Goal: Complete application form: Complete application form

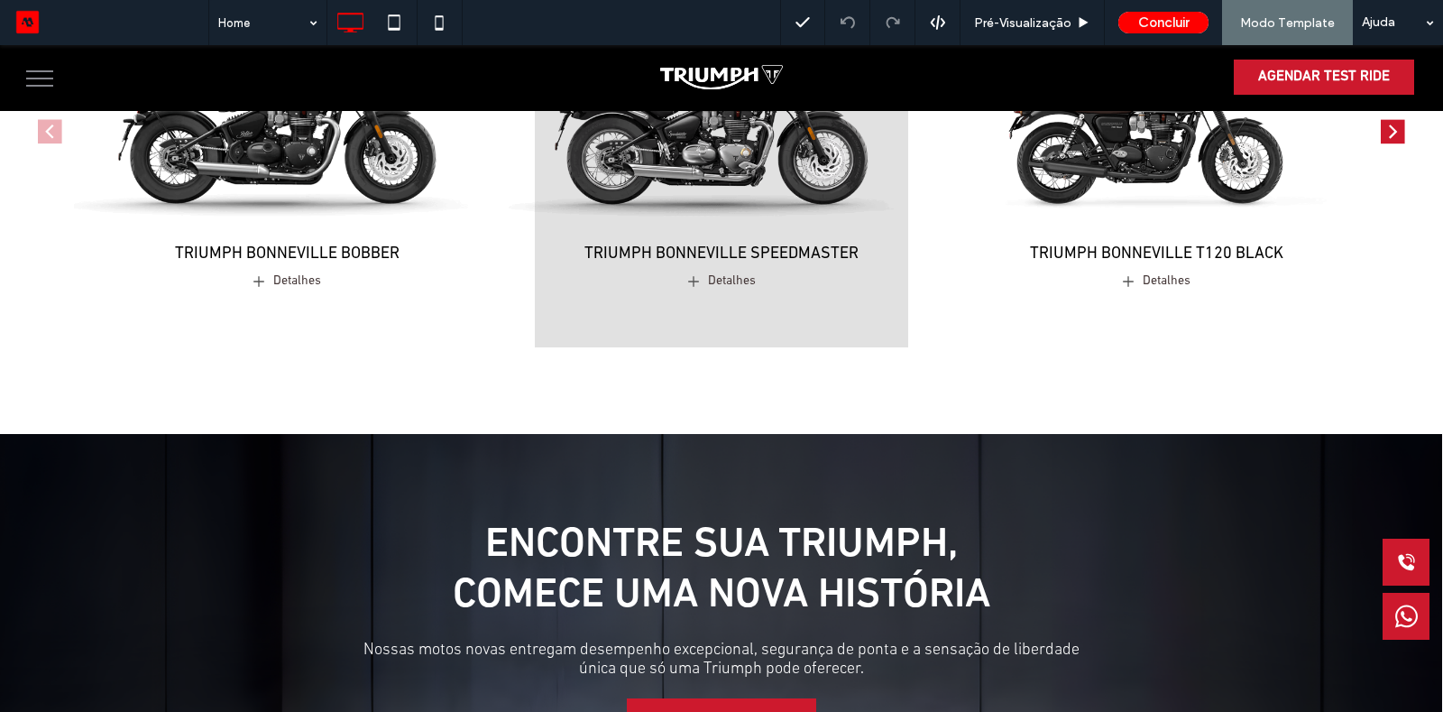
scroll to position [1425, 0]
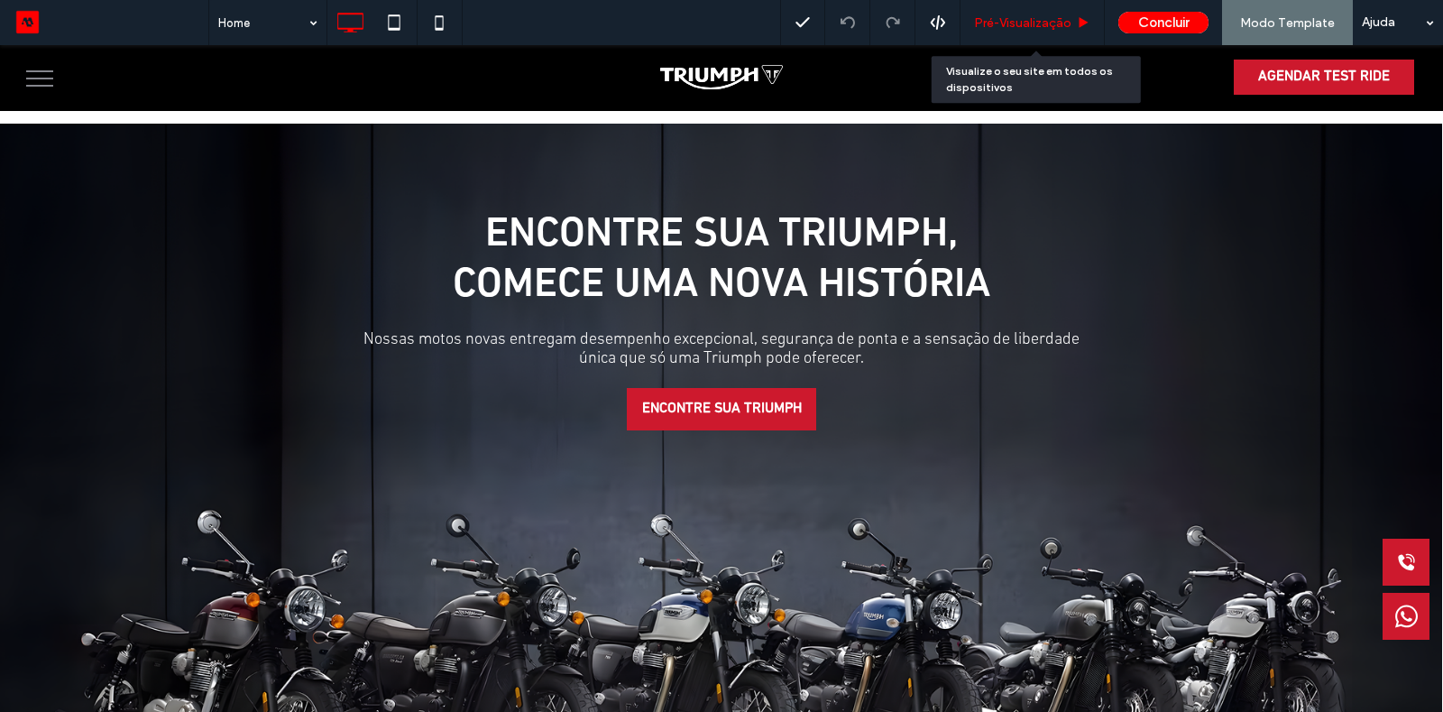
click at [1011, 24] on span "Pré-Visualizaçāo" at bounding box center [1022, 22] width 97 height 15
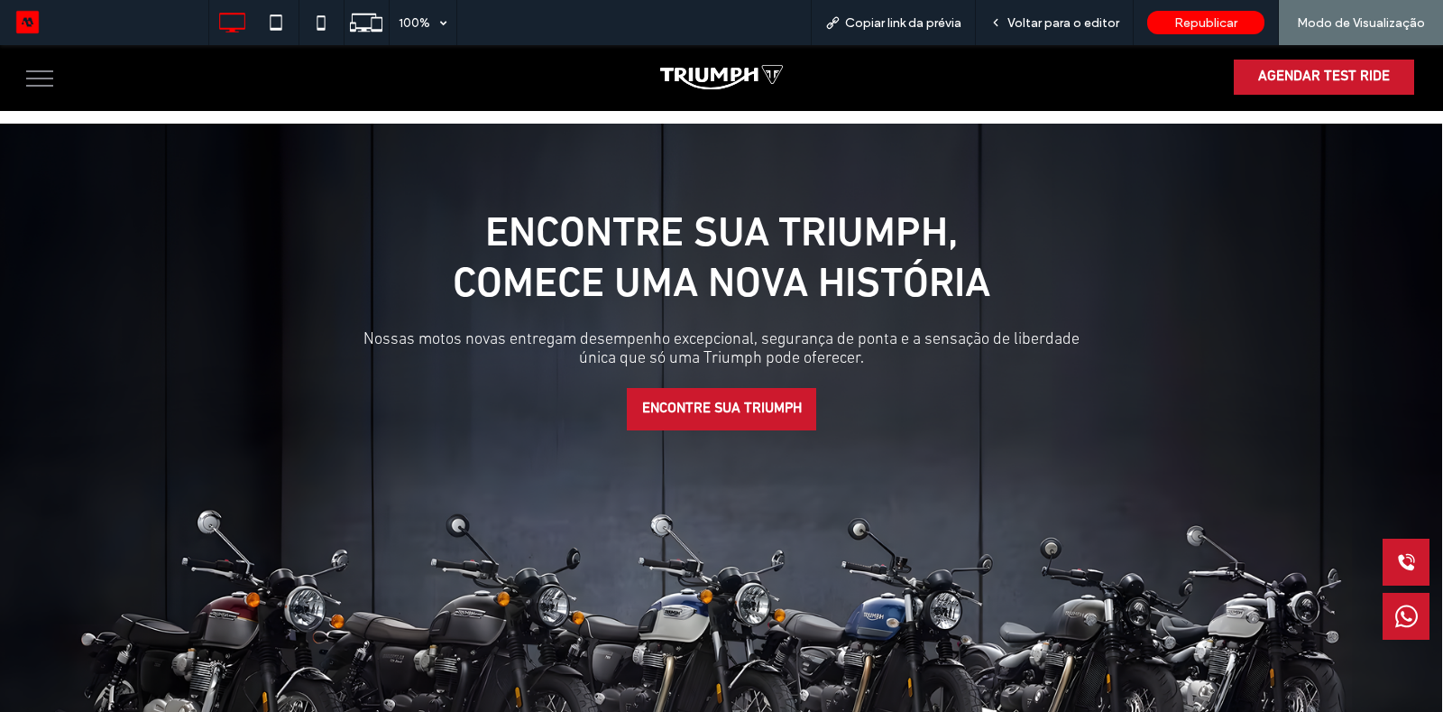
click at [55, 82] on button "menu" at bounding box center [39, 78] width 47 height 47
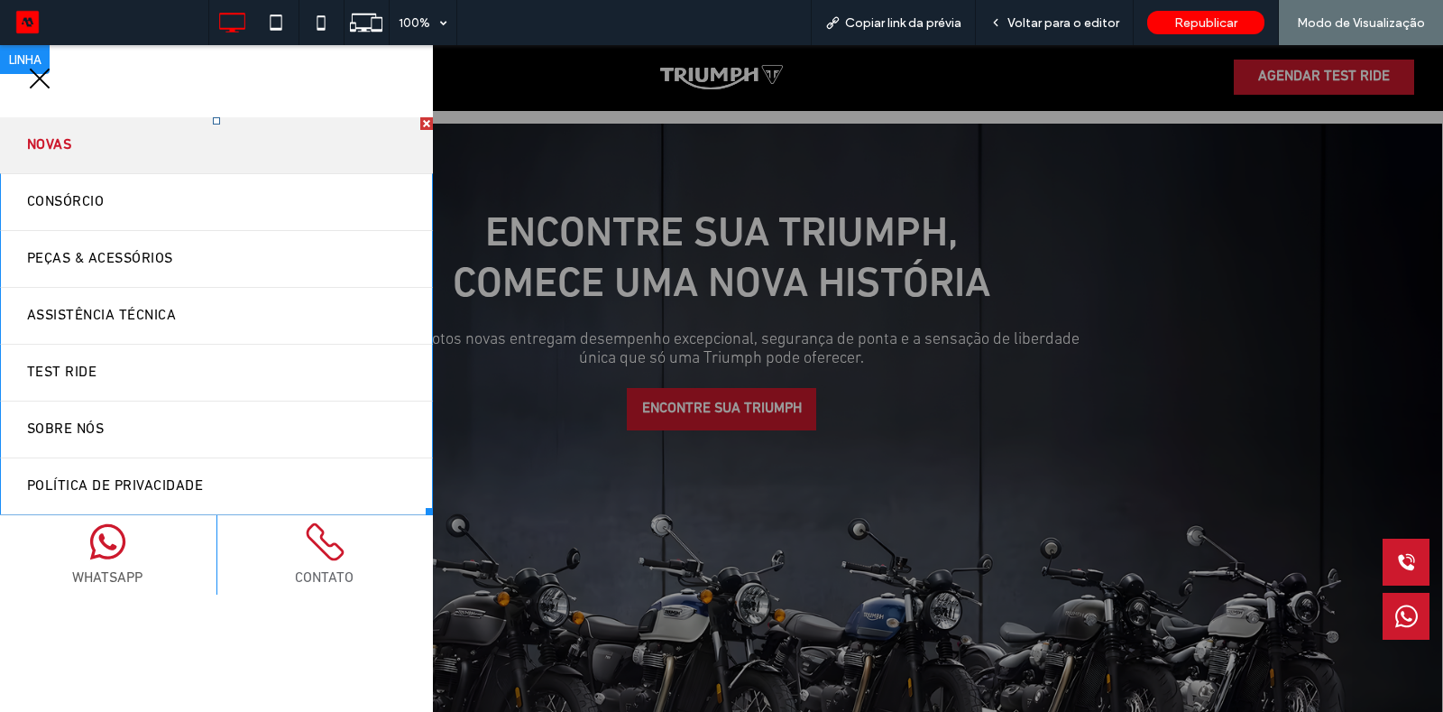
click at [69, 158] on span "Novas" at bounding box center [49, 145] width 44 height 29
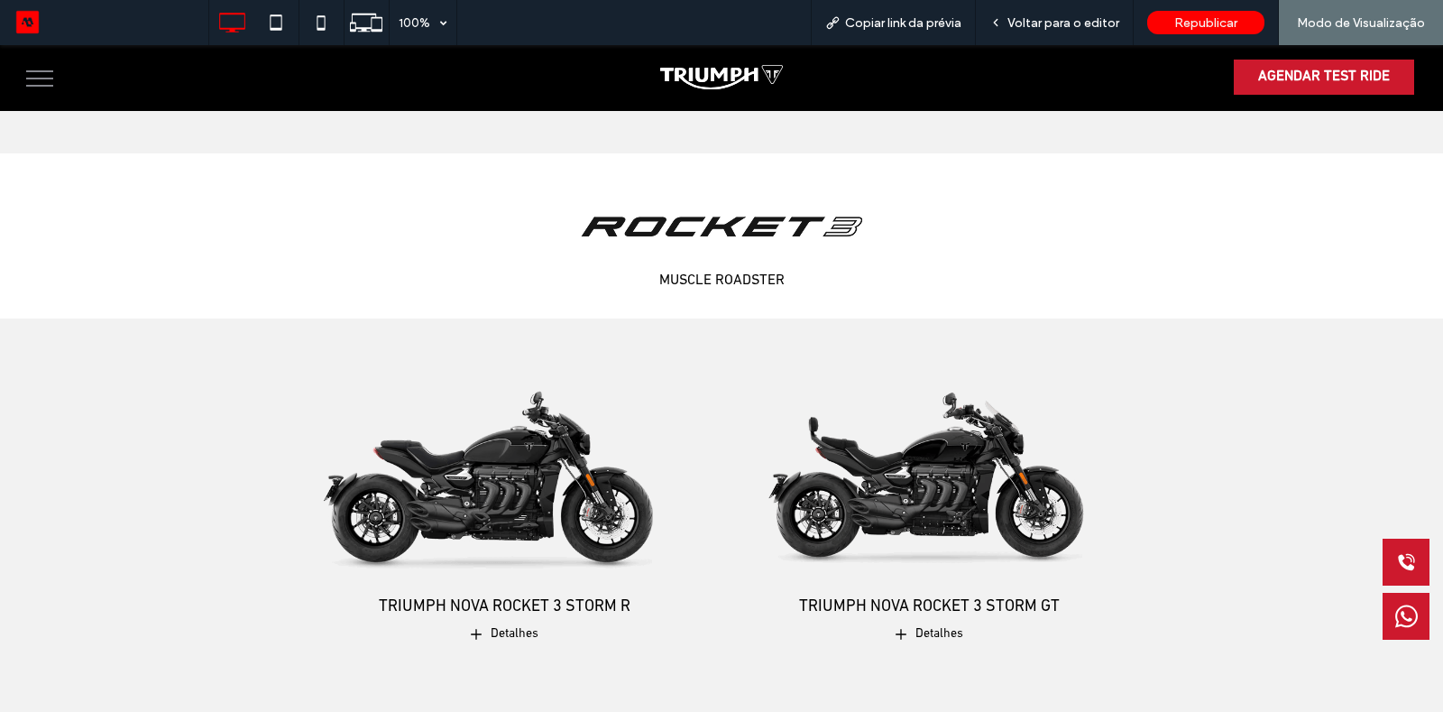
scroll to position [4992, 0]
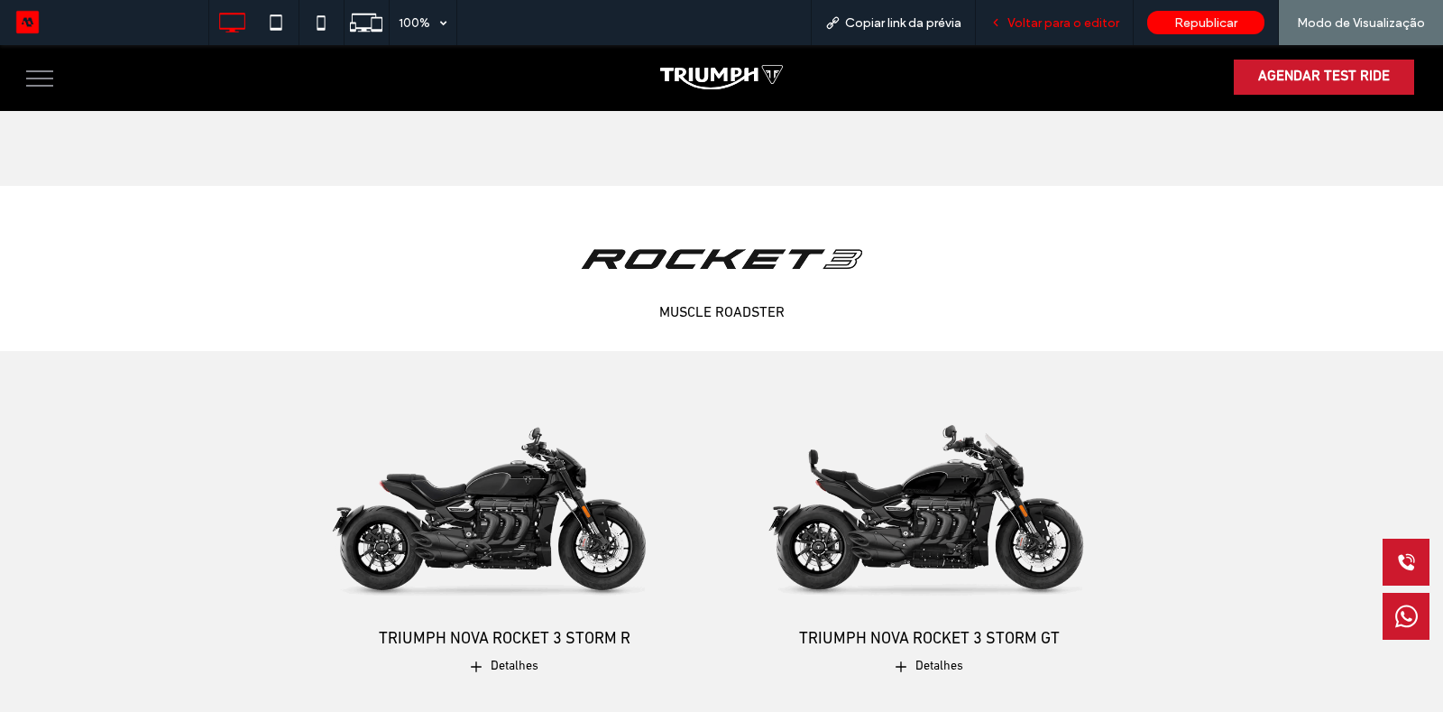
click at [1038, 40] on div "Voltar para o editor" at bounding box center [1055, 22] width 158 height 45
click at [1040, 23] on span "Voltar para o editor" at bounding box center [1063, 22] width 112 height 15
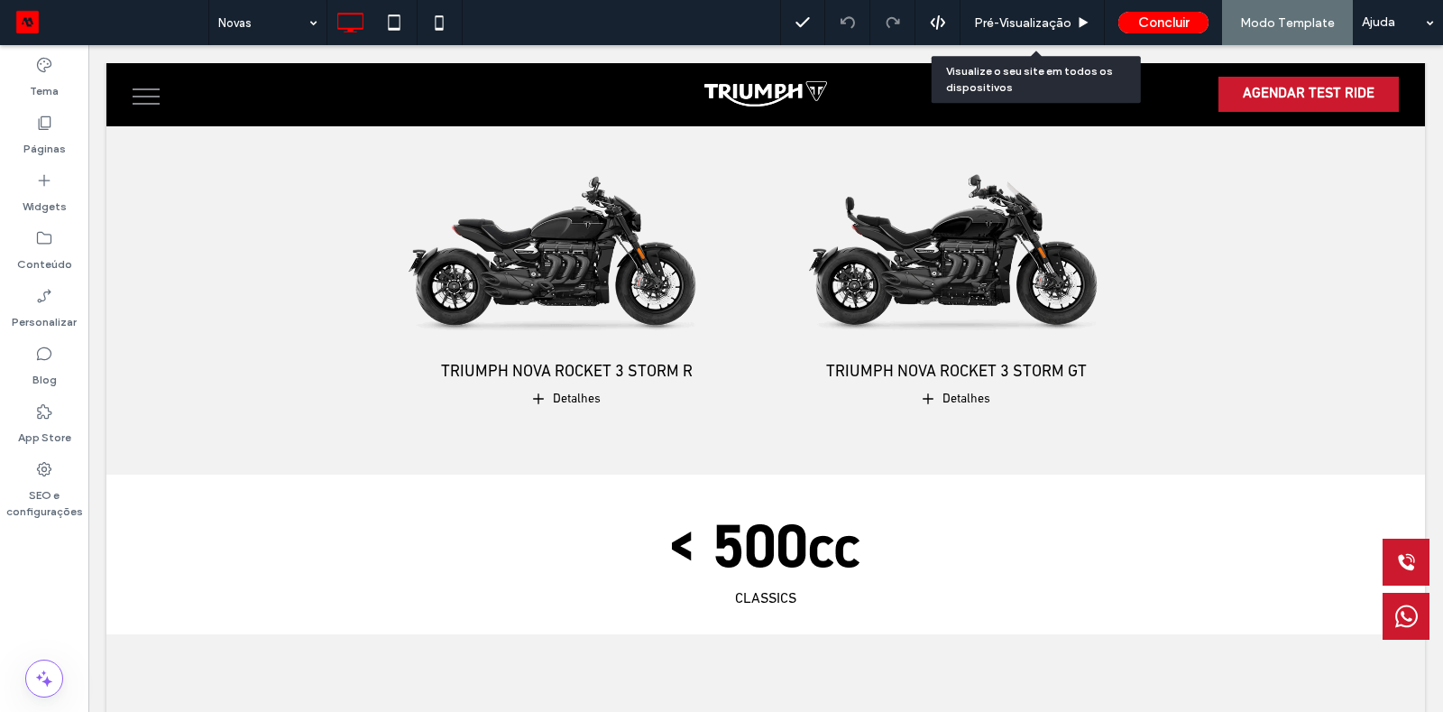
scroll to position [4765, 0]
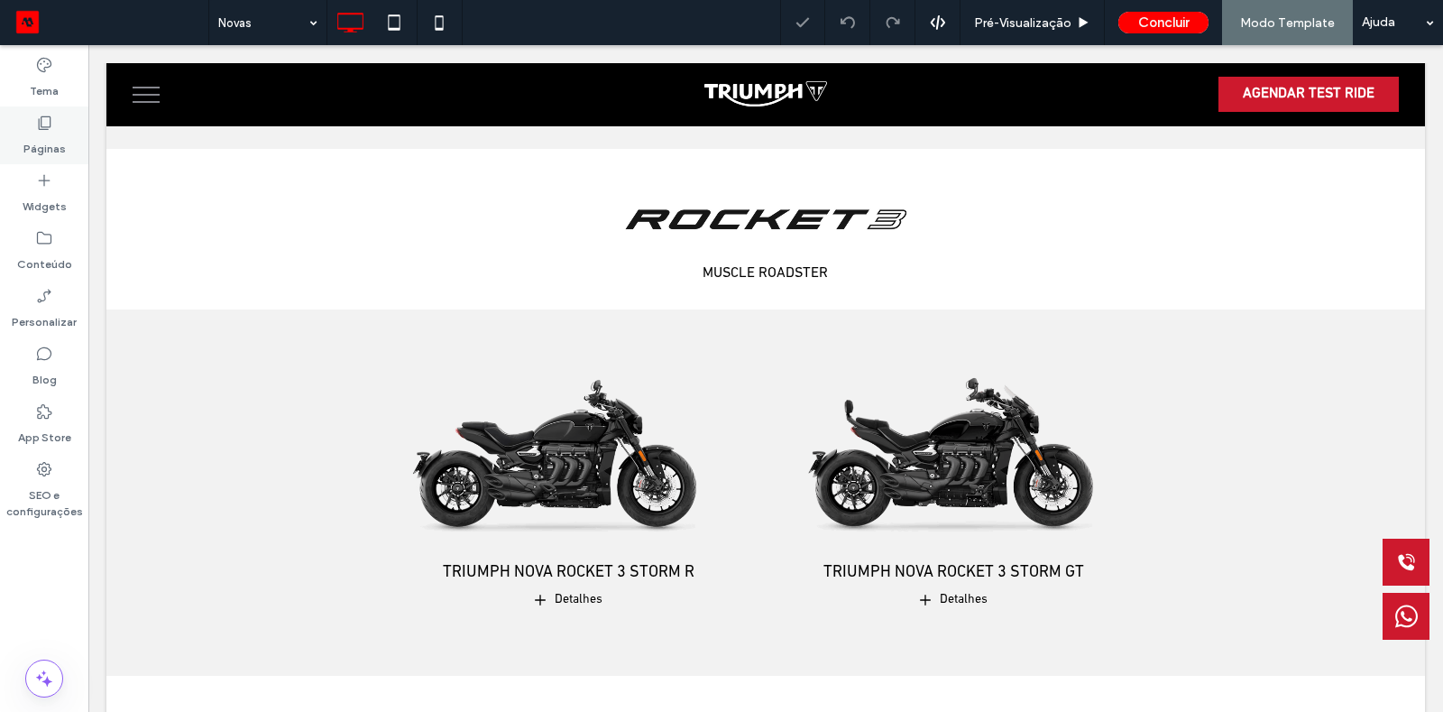
click at [32, 134] on label "Páginas" at bounding box center [44, 144] width 42 height 25
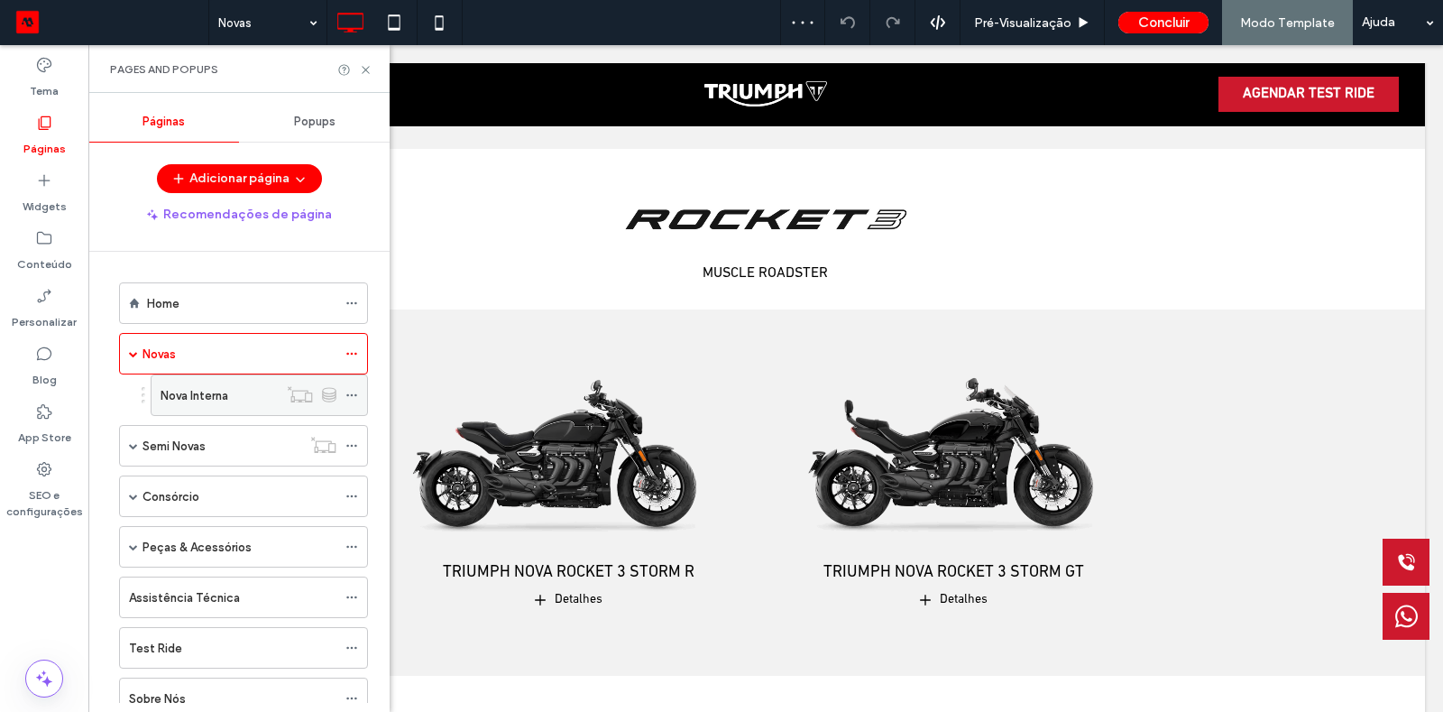
click at [225, 407] on div "Nova Interna" at bounding box center [219, 395] width 117 height 40
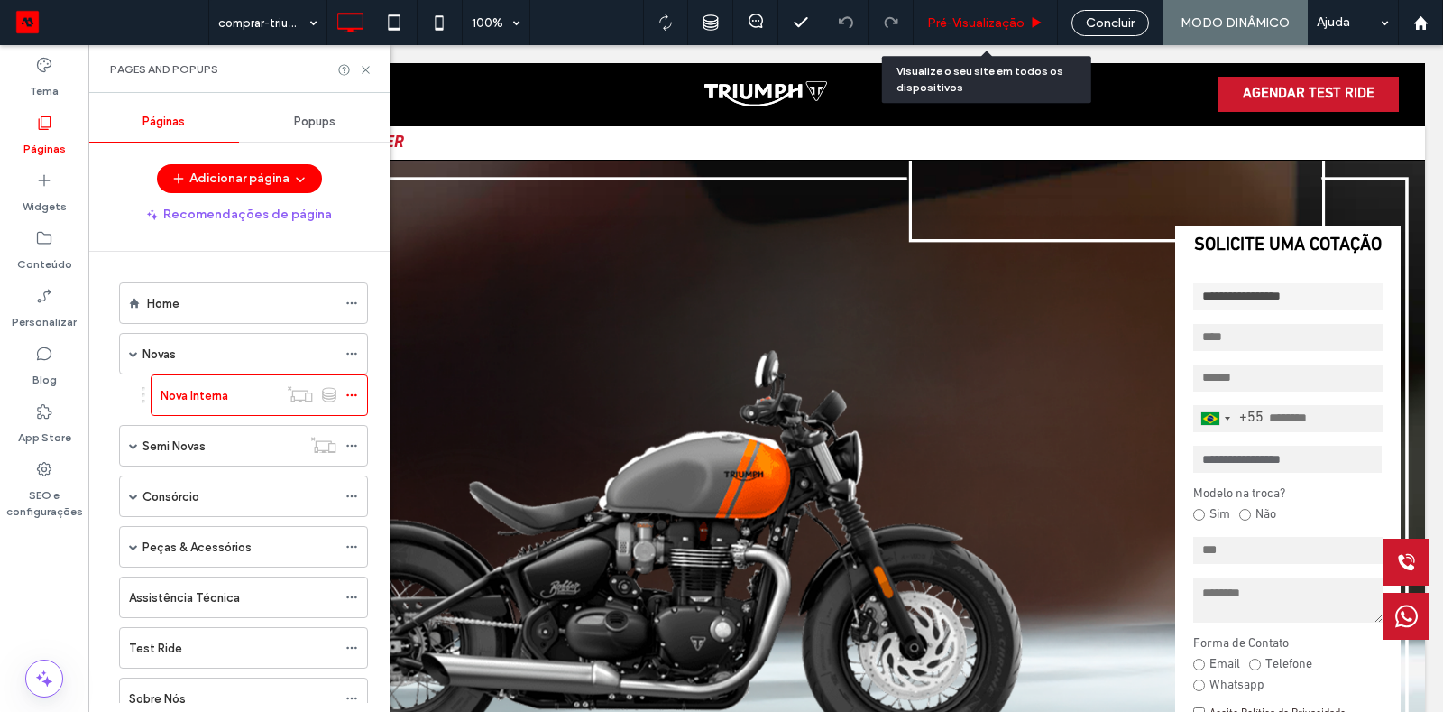
click at [1026, 17] on div "Pré-Visualizaçāo" at bounding box center [985, 22] width 143 height 15
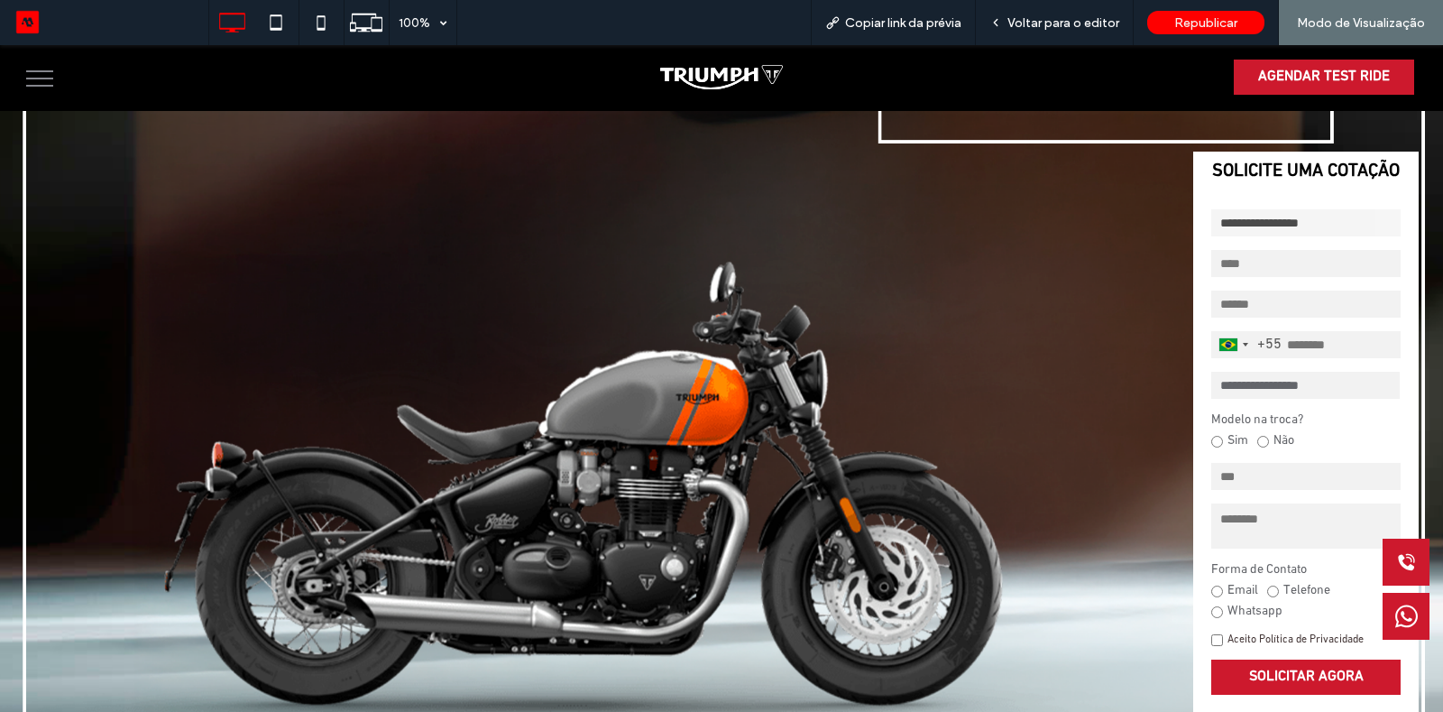
scroll to position [73, 0]
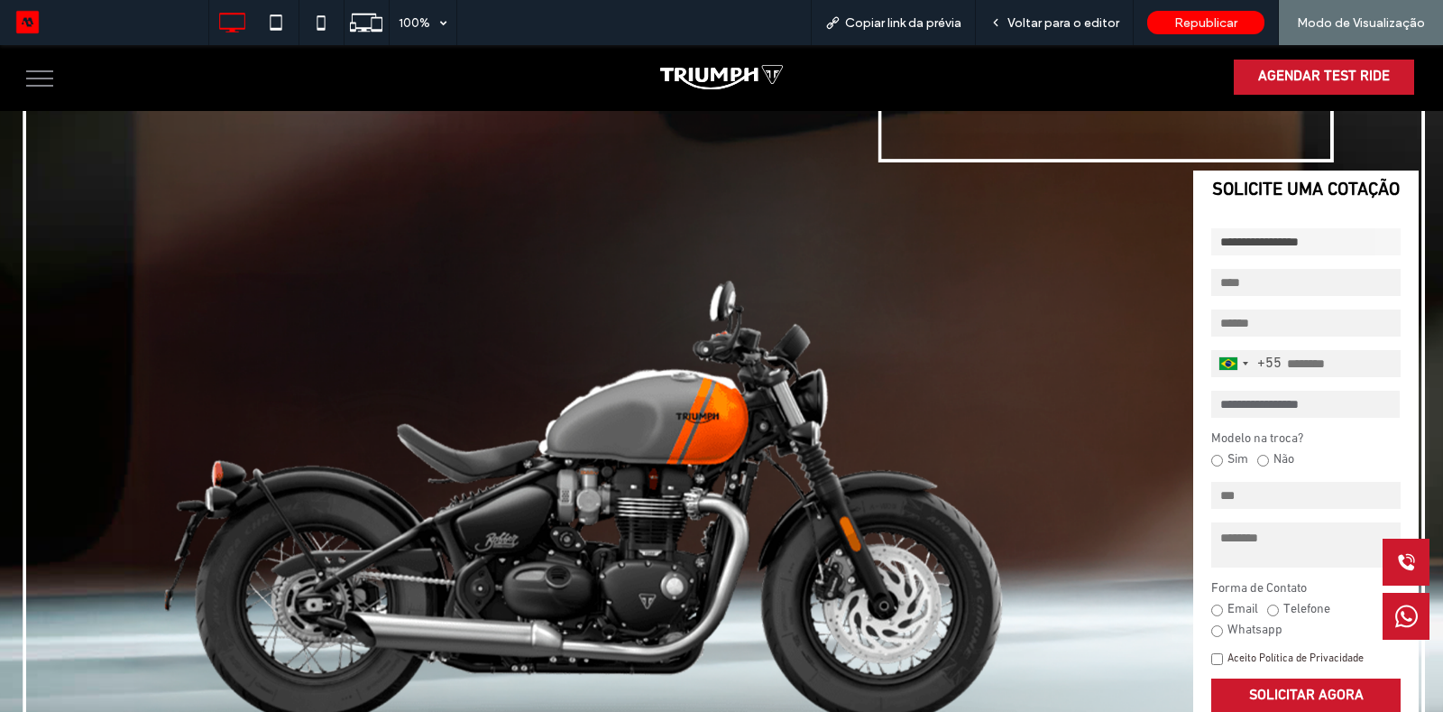
click at [1268, 408] on select "**********" at bounding box center [1305, 404] width 189 height 27
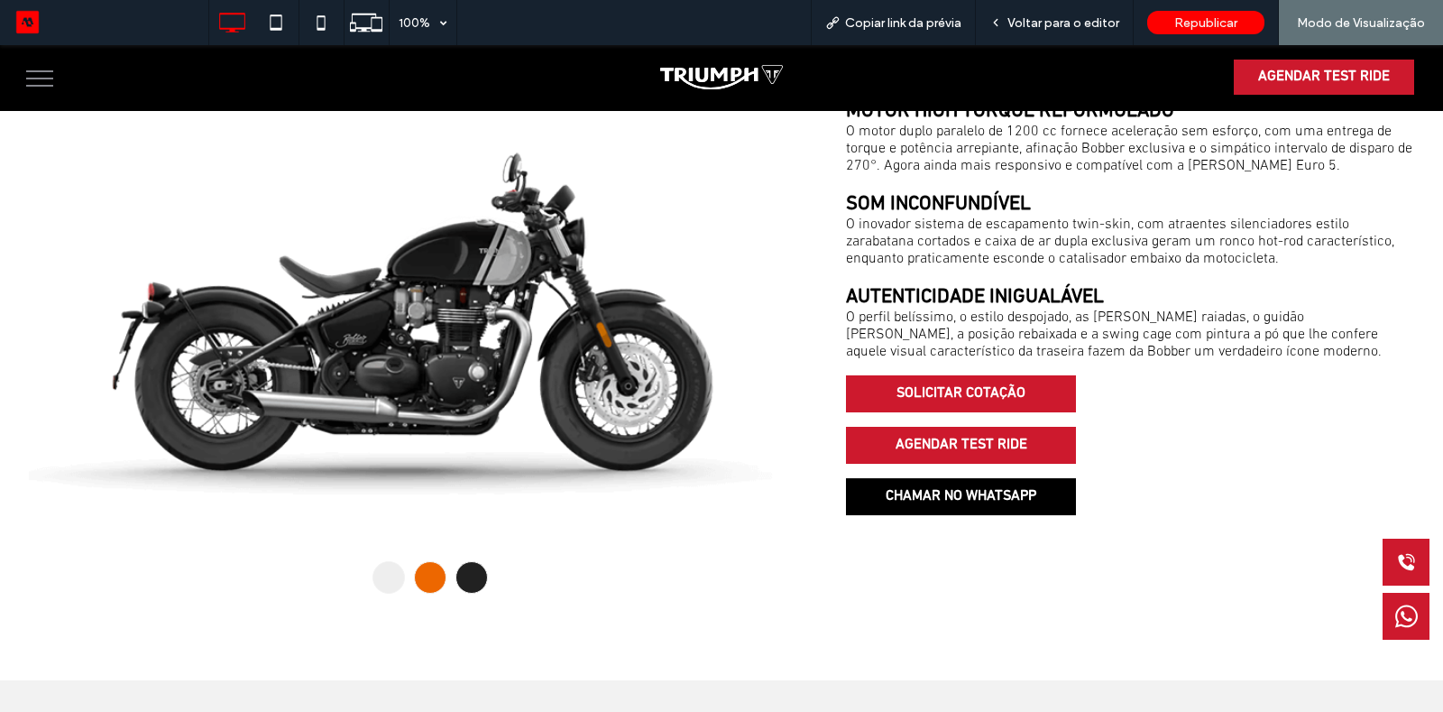
scroll to position [957, 0]
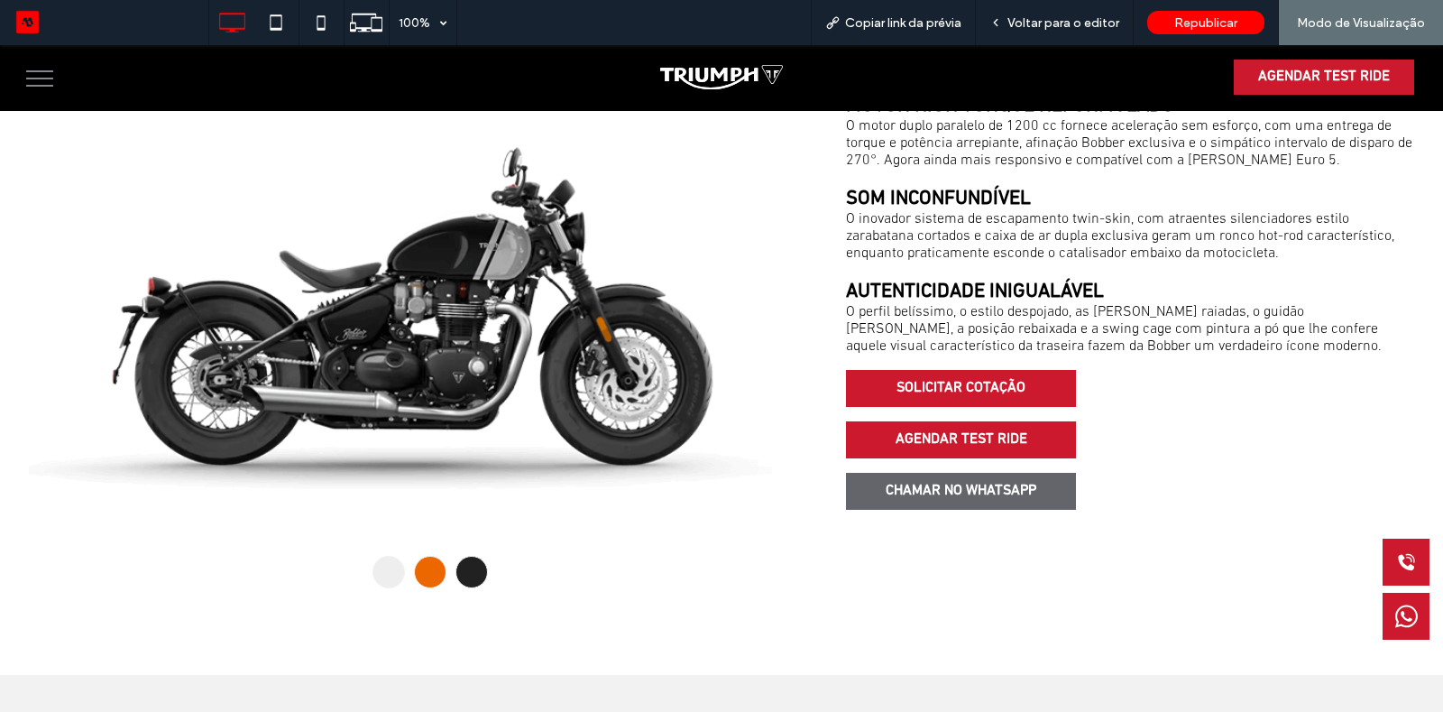
click at [973, 503] on span "CHAMAR NO WHATSAPP" at bounding box center [960, 491] width 163 height 35
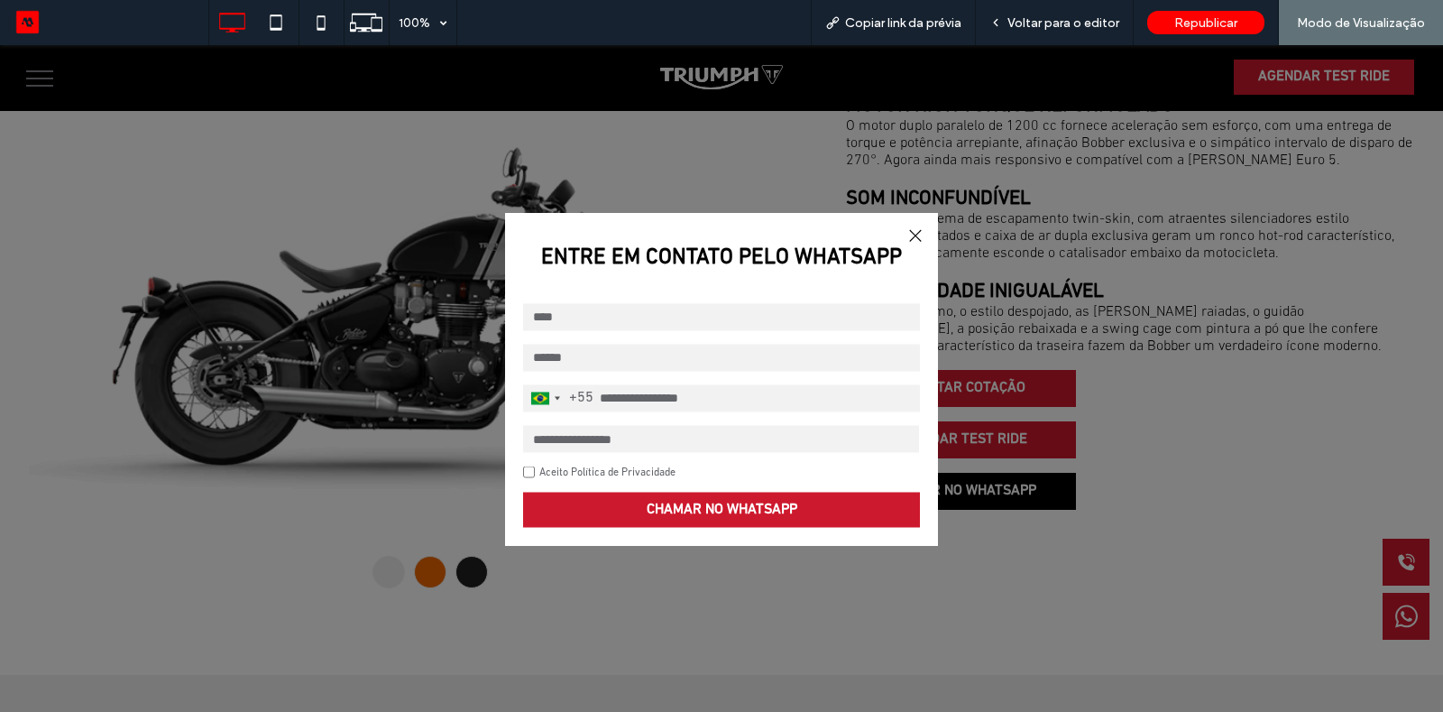
click at [917, 237] on div at bounding box center [915, 235] width 24 height 24
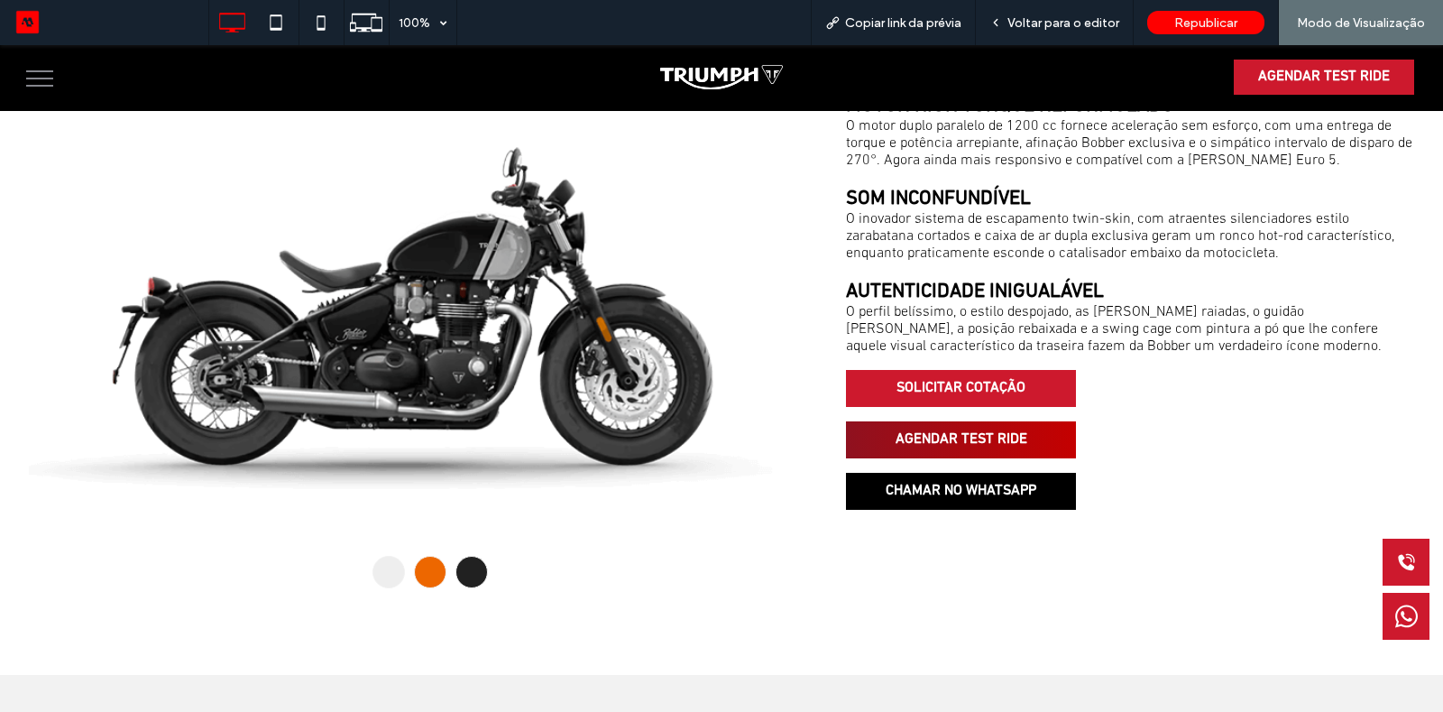
click at [1007, 444] on span "AGENDAR TEST RIDE" at bounding box center [961, 439] width 144 height 35
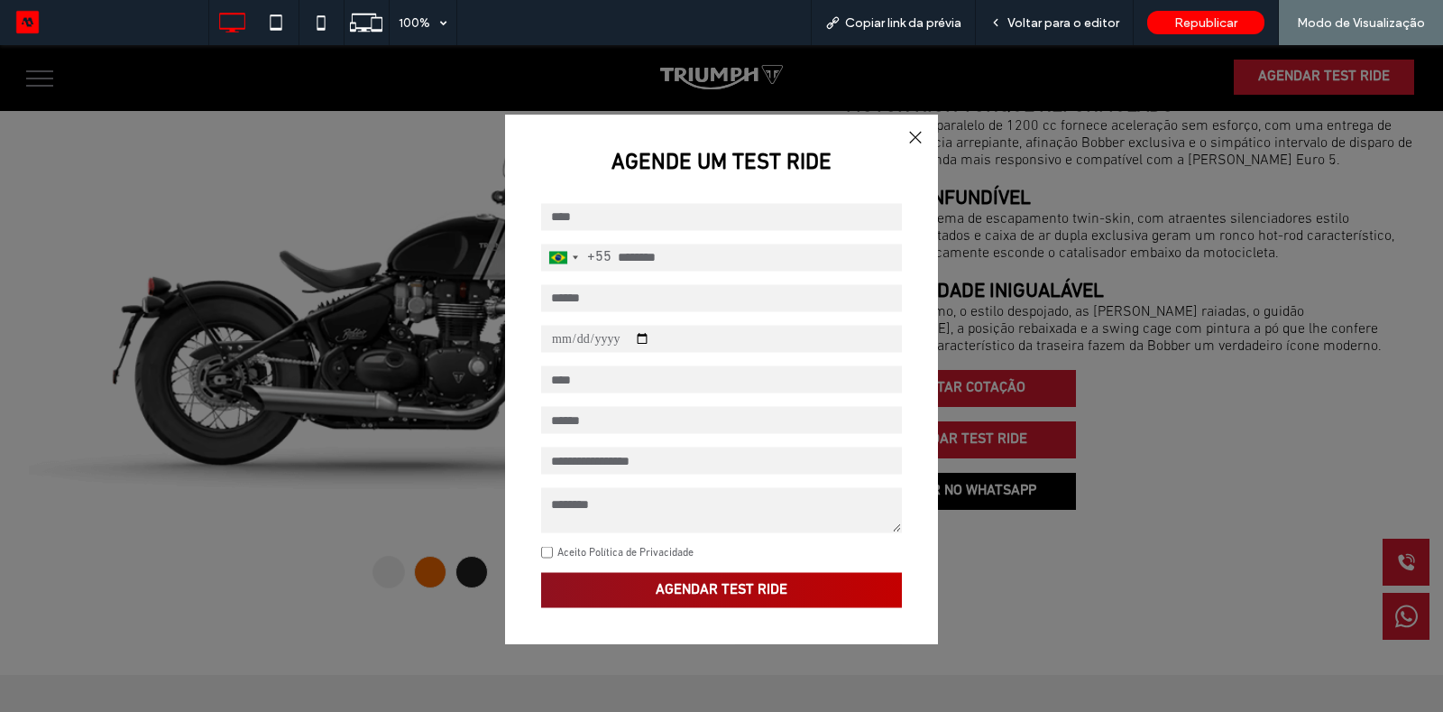
click at [790, 593] on button "AGENDAR TEST RIDE" at bounding box center [721, 589] width 361 height 35
type input "*"
click at [541, 572] on button "AGENDAR TEST RIDE" at bounding box center [721, 589] width 361 height 35
type input "**********"
click at [541, 572] on button "AGENDAR TEST RIDE" at bounding box center [721, 589] width 361 height 35
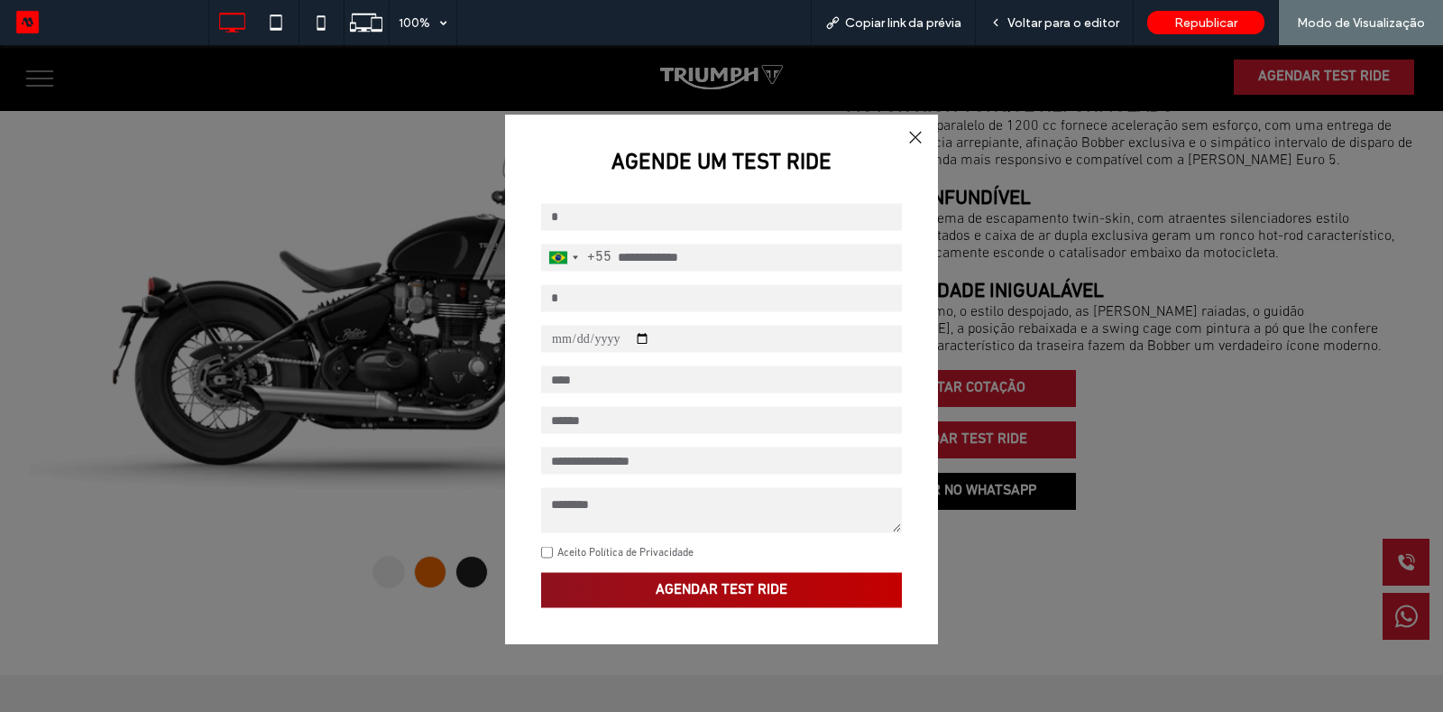
type input "**********"
click at [541, 572] on button "AGENDAR TEST RIDE" at bounding box center [721, 589] width 361 height 35
type input "**********"
click at [541, 572] on button "AGENDAR TEST RIDE" at bounding box center [721, 589] width 361 height 35
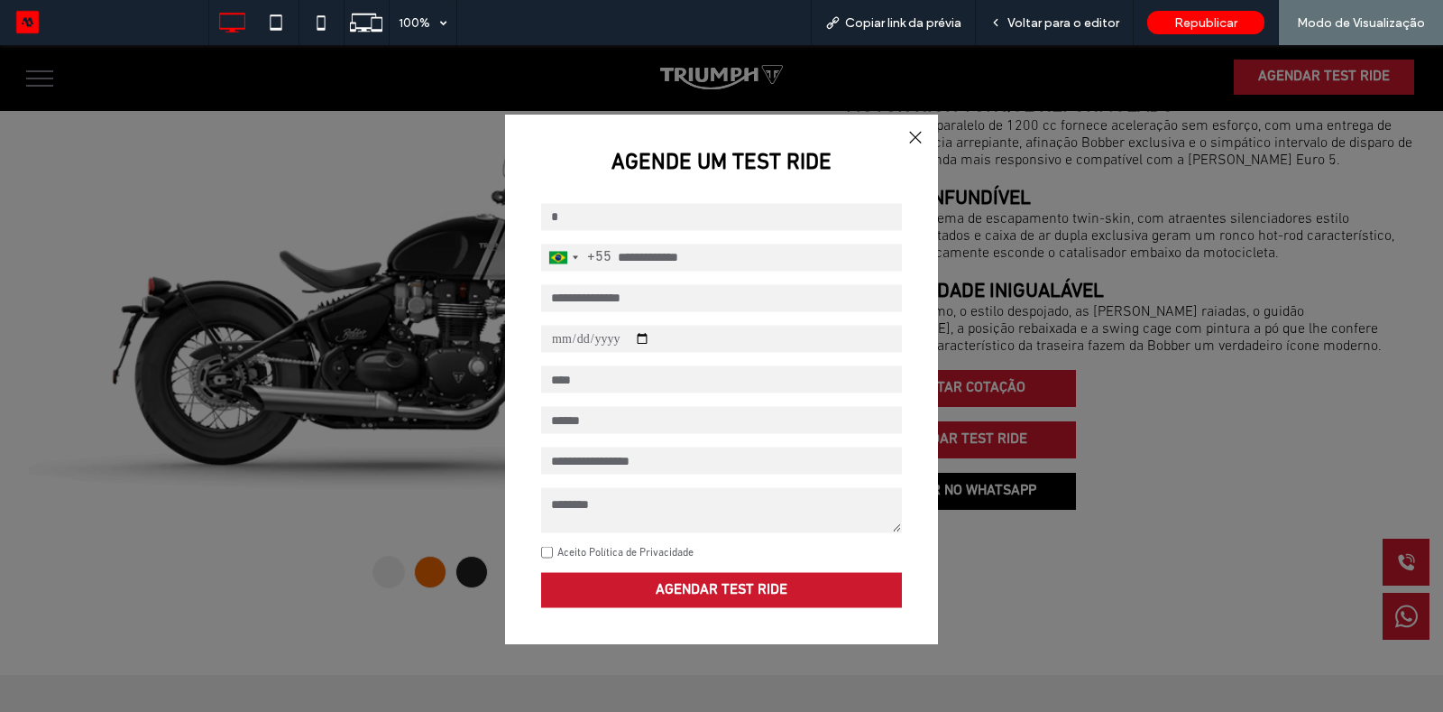
click at [760, 376] on select "**** ** *** *** *** *** *** *** *** *** ***" at bounding box center [721, 378] width 361 height 27
select select "***"
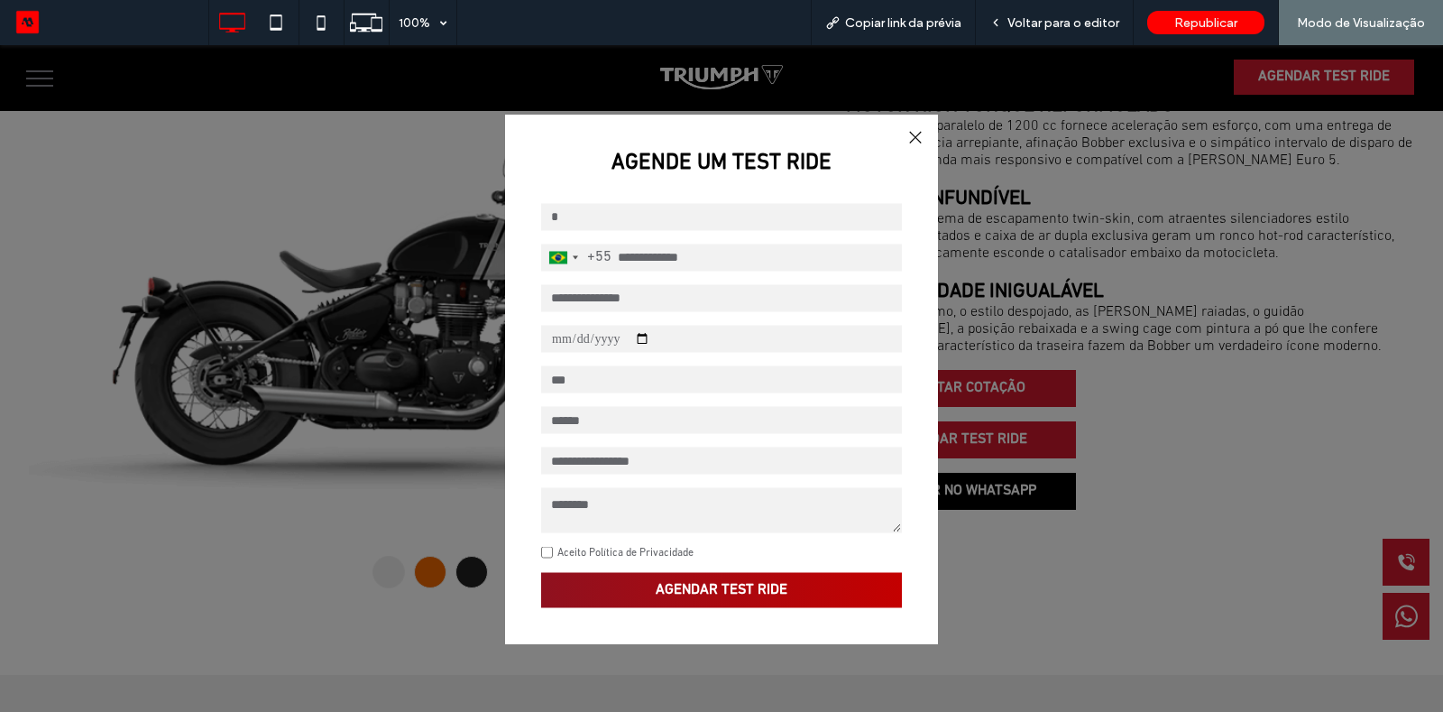
click at [641, 604] on button "AGENDAR TEST RIDE" at bounding box center [721, 589] width 361 height 35
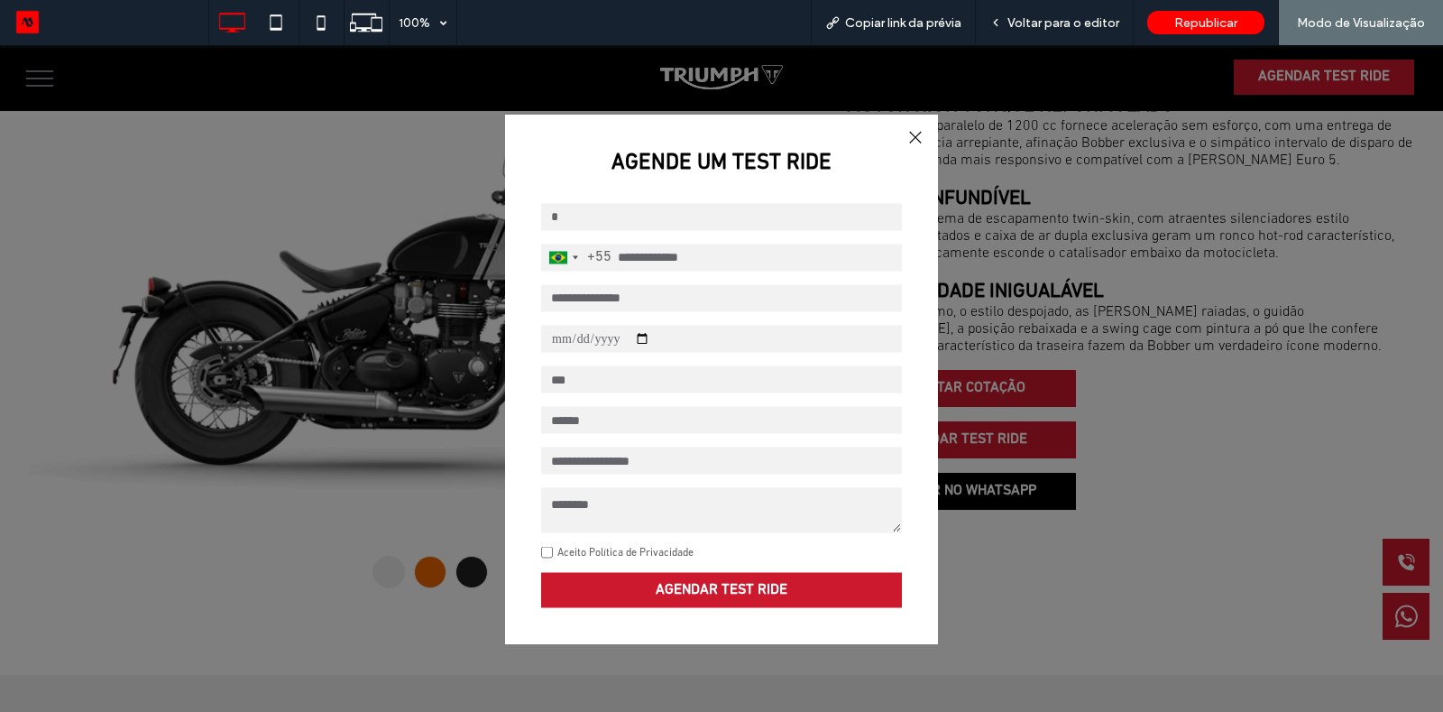
click at [674, 418] on select "**********" at bounding box center [721, 419] width 361 height 27
select select "**********"
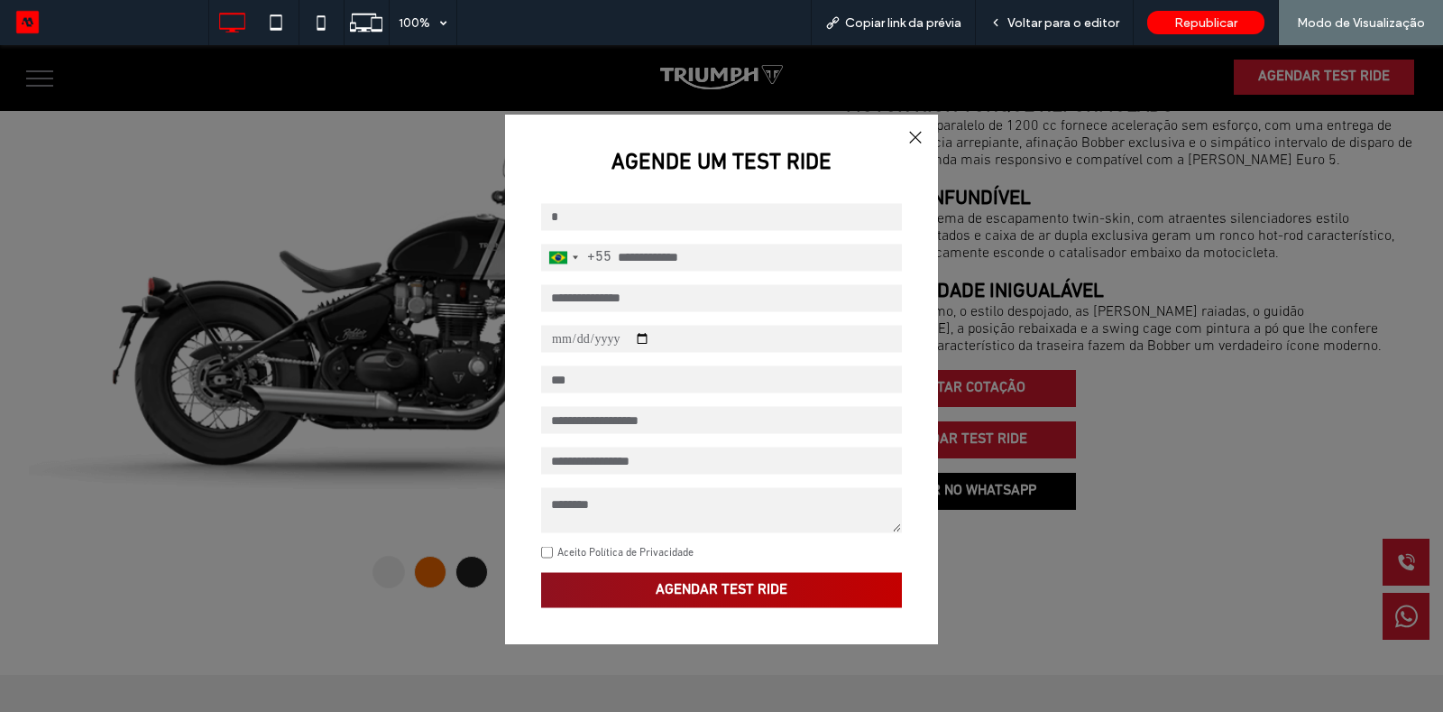
click at [704, 593] on span "AGENDAR TEST RIDE" at bounding box center [722, 589] width 132 height 14
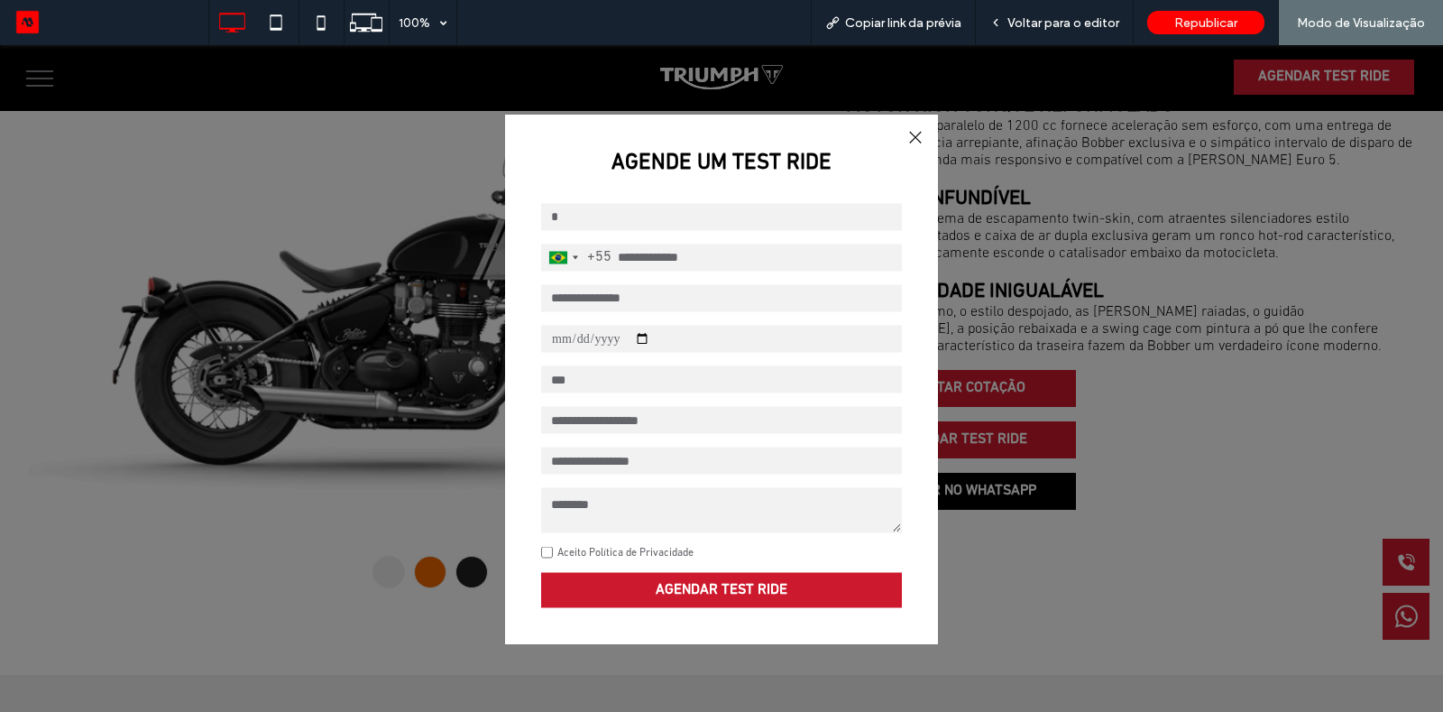
click at [667, 453] on select "**********" at bounding box center [721, 459] width 361 height 27
select select "*****"
click at [912, 127] on div at bounding box center [915, 136] width 24 height 24
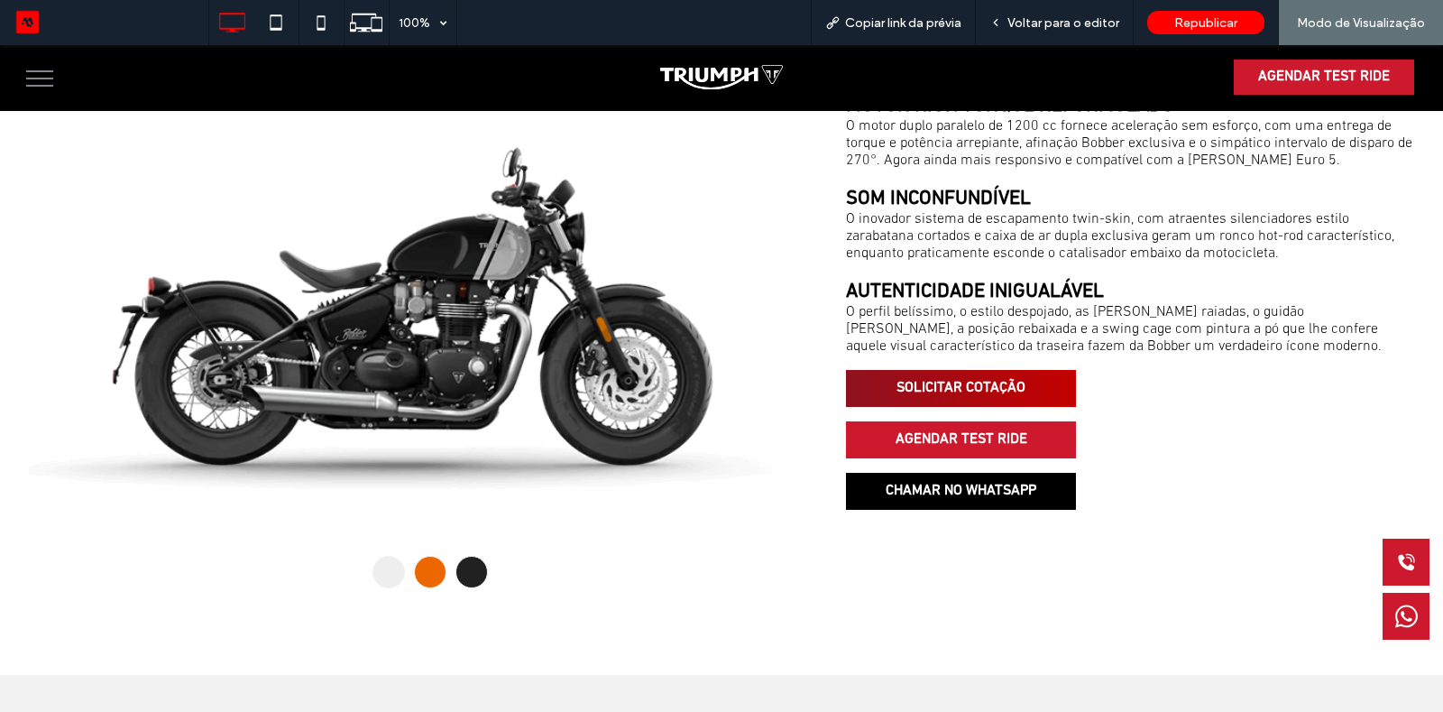
click at [1022, 396] on span "SOLICITAR COTAÇÃO" at bounding box center [961, 388] width 142 height 35
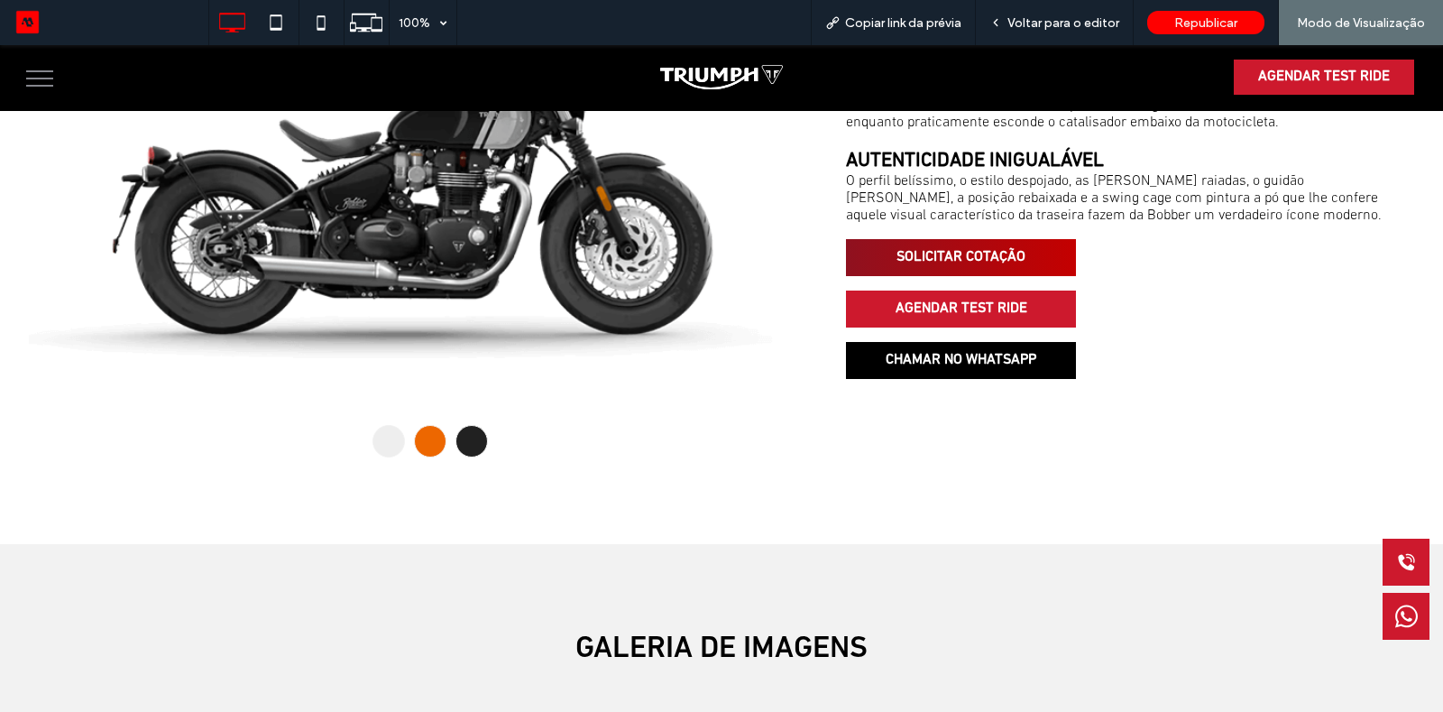
scroll to position [1066, 0]
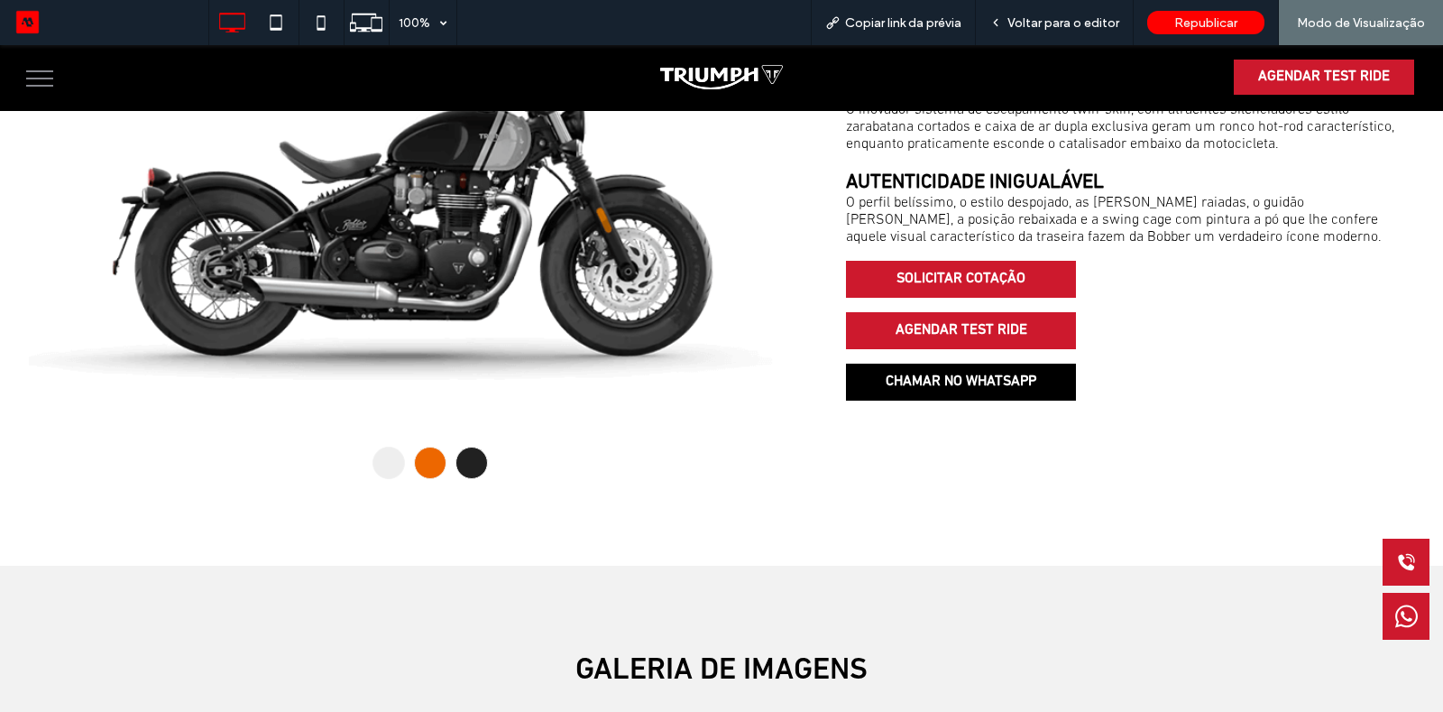
click at [429, 455] on div at bounding box center [430, 462] width 32 height 32
click at [478, 451] on div at bounding box center [471, 462] width 32 height 32
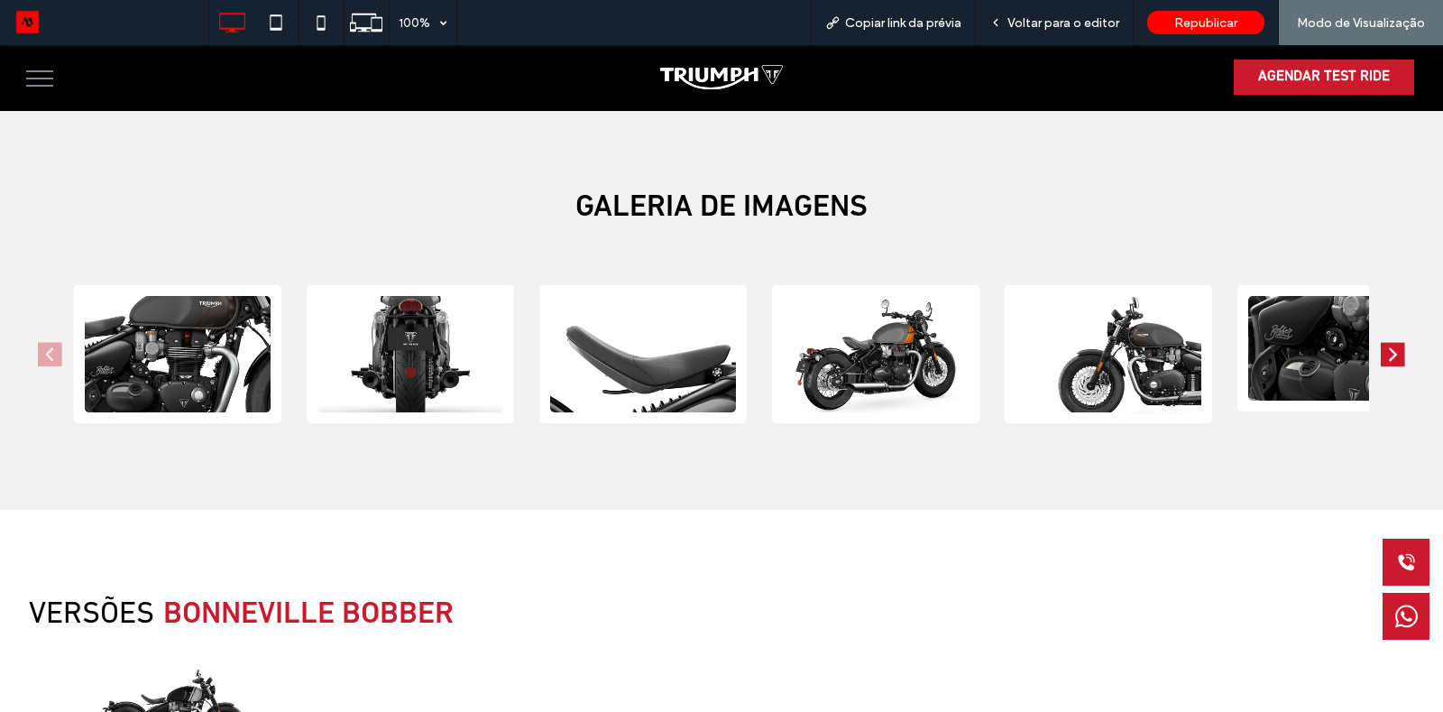
scroll to position [1506, 0]
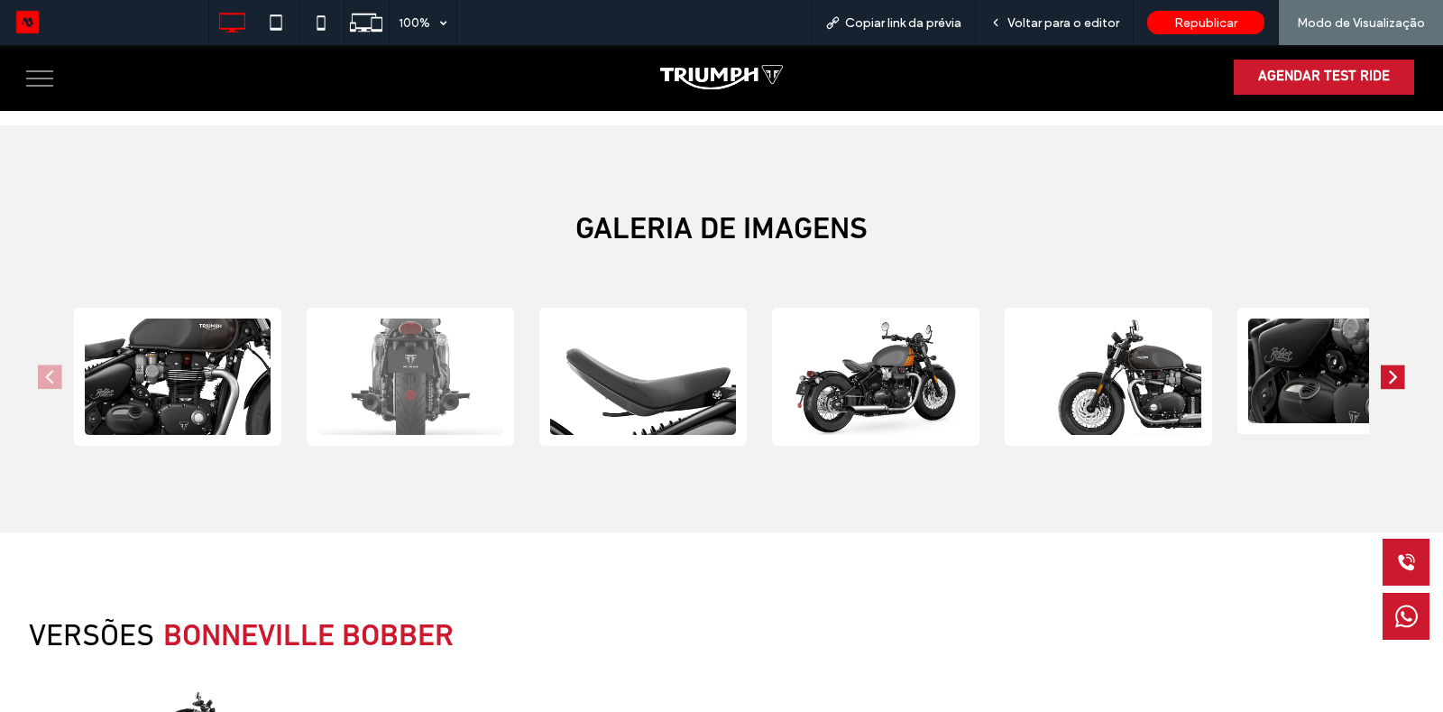
click at [441, 384] on img "2 / 10" at bounding box center [410, 376] width 186 height 116
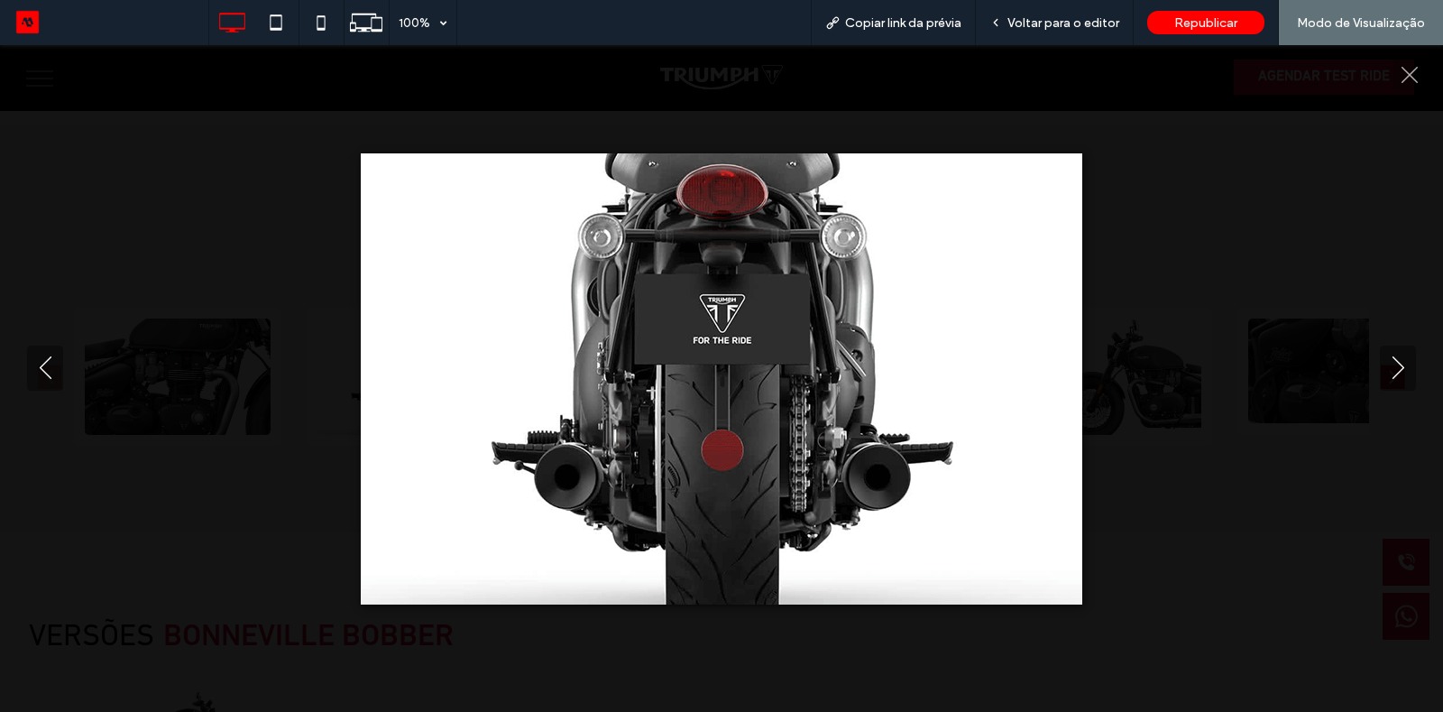
click at [1279, 271] on div at bounding box center [721, 378] width 1443 height 451
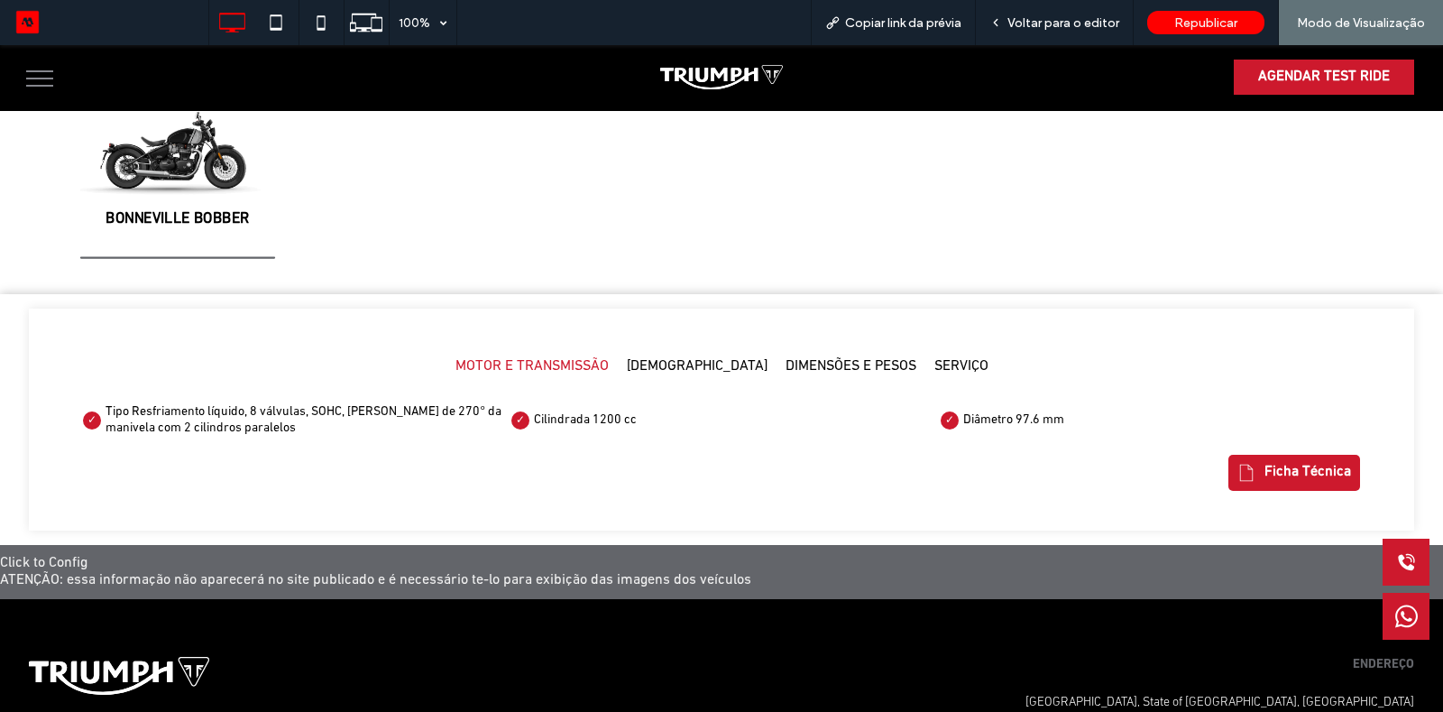
scroll to position [2085, 0]
click at [693, 350] on div "MOTOR E TRANSMISSÃO CHASSI DIMENSÕES E PESOS SERVIÇO" at bounding box center [721, 368] width 1277 height 37
click at [704, 359] on h5 "[DEMOGRAPHIC_DATA]" at bounding box center [697, 367] width 141 height 17
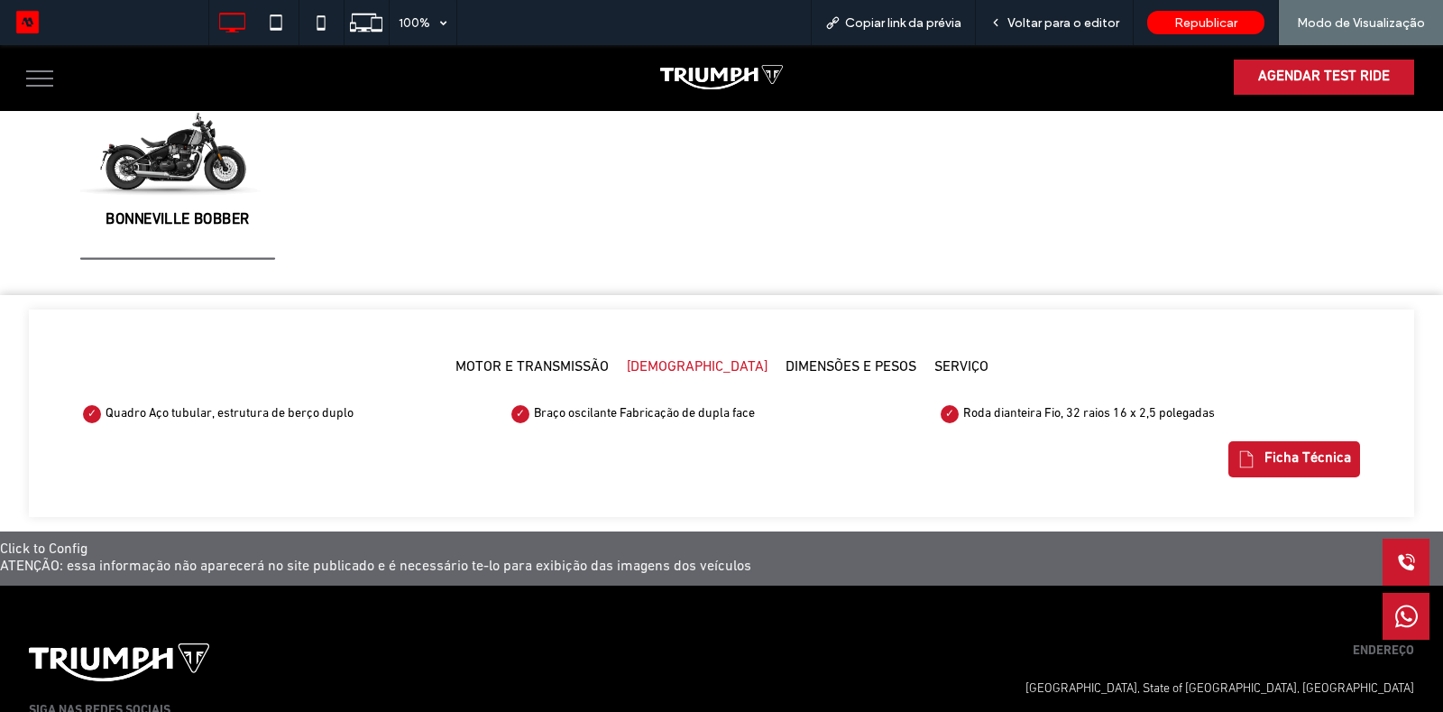
click at [704, 359] on h5 "[DEMOGRAPHIC_DATA]" at bounding box center [697, 367] width 141 height 17
click at [821, 360] on h5 "DIMENSÕES E PESOS" at bounding box center [851, 367] width 131 height 17
click at [934, 360] on h5 "SERVIÇO" at bounding box center [961, 367] width 54 height 17
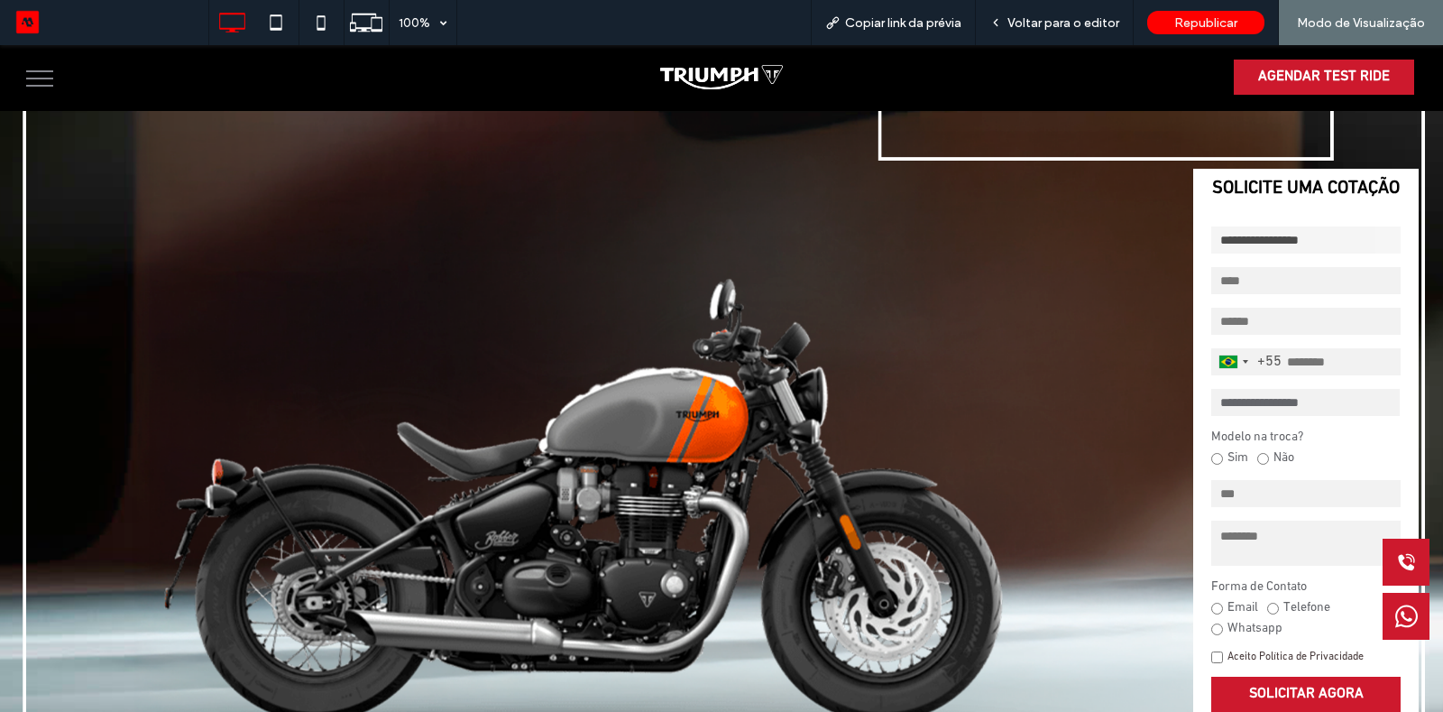
scroll to position [0, 0]
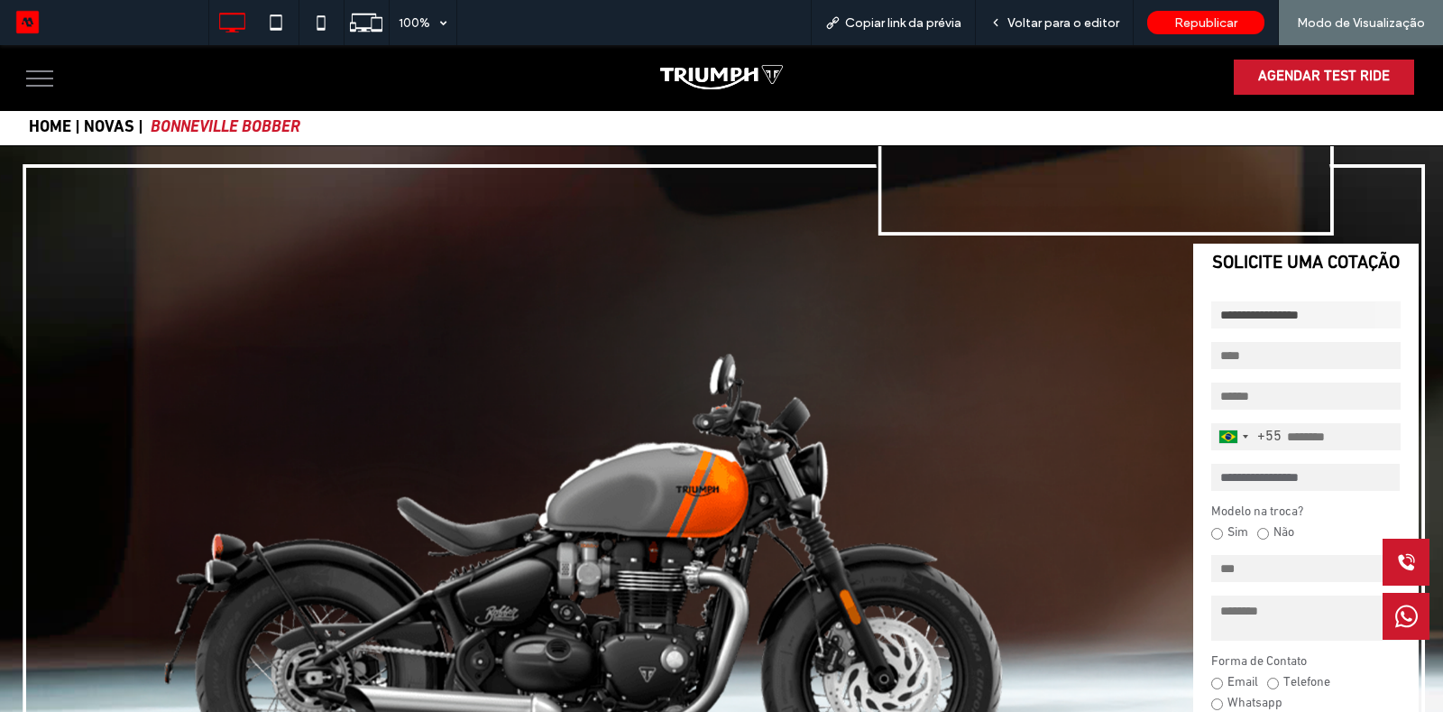
click at [40, 90] on button "menu" at bounding box center [39, 78] width 47 height 47
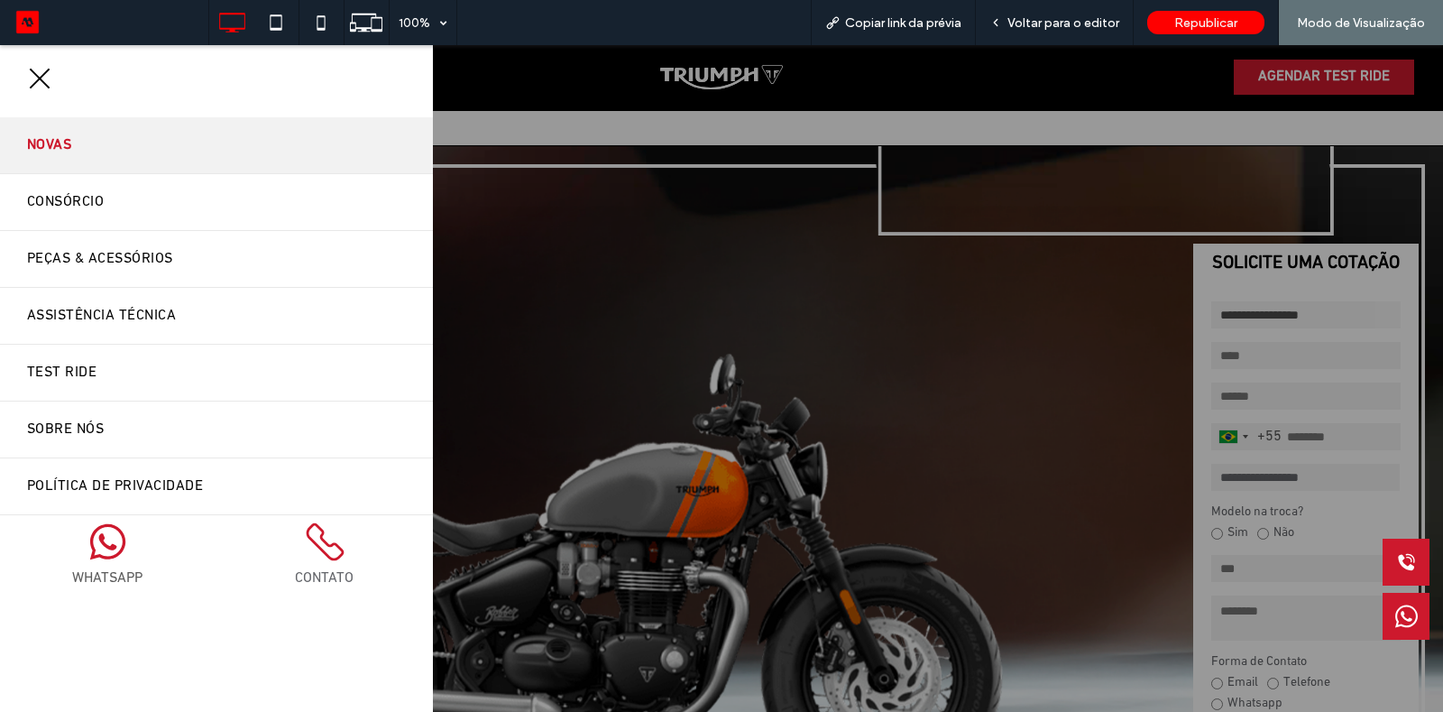
click at [103, 139] on link "Novas" at bounding box center [216, 145] width 433 height 56
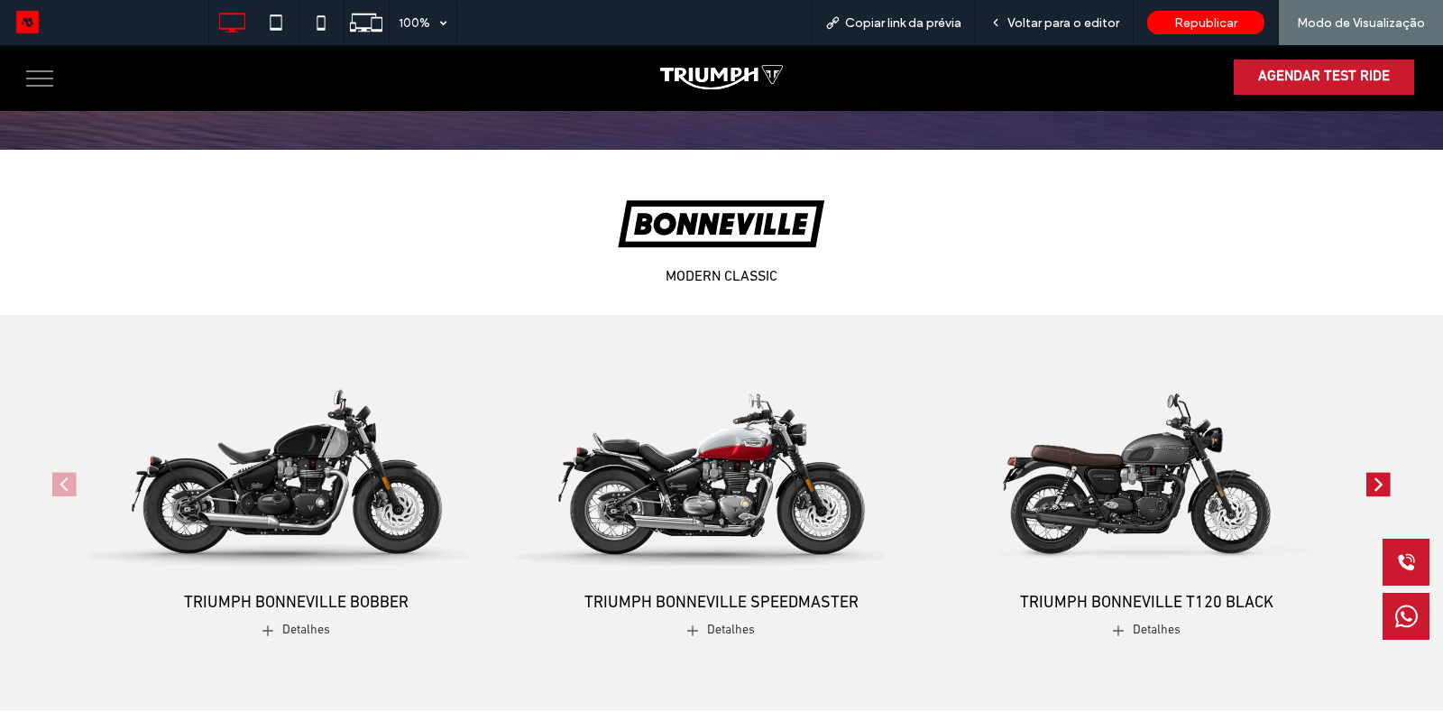
scroll to position [607, 0]
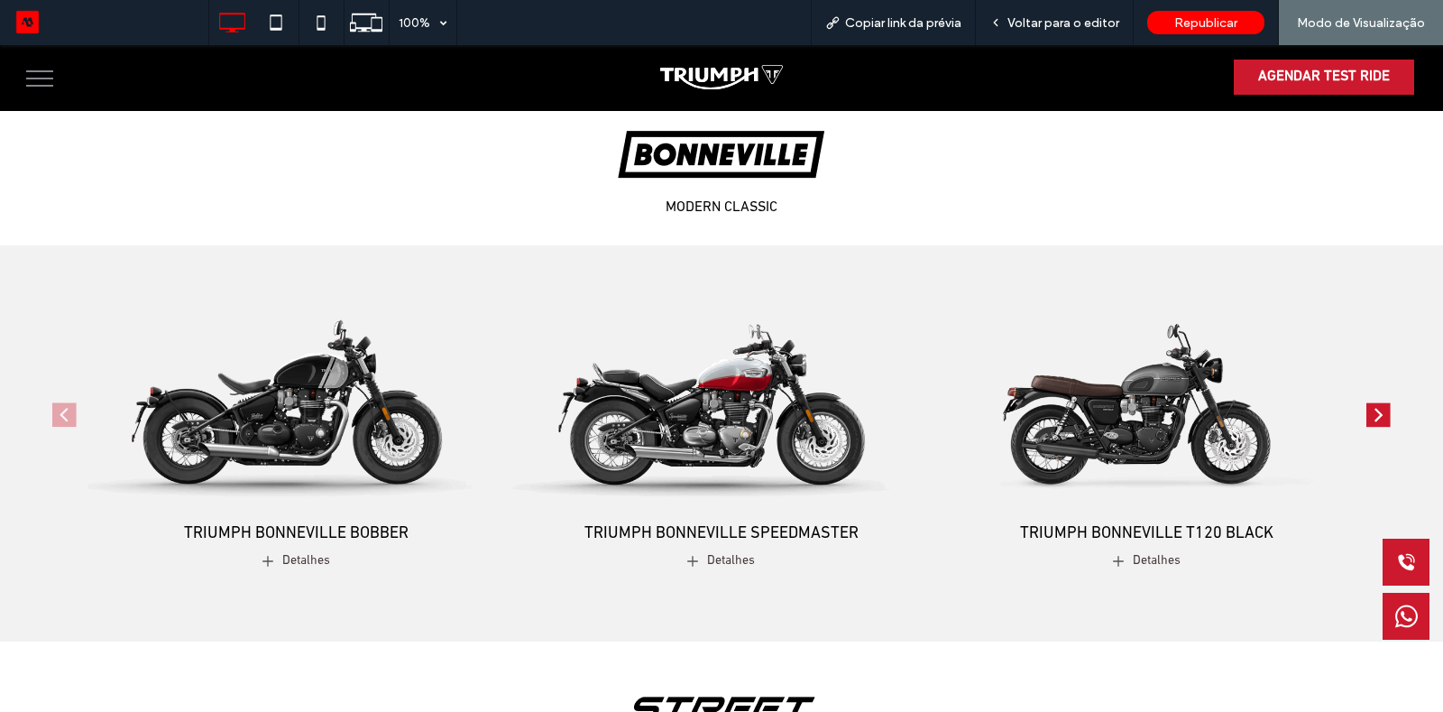
click at [11, 82] on div "AGENDAR TEST RIDE" at bounding box center [721, 77] width 1443 height 64
click at [51, 72] on button "menu" at bounding box center [39, 78] width 47 height 47
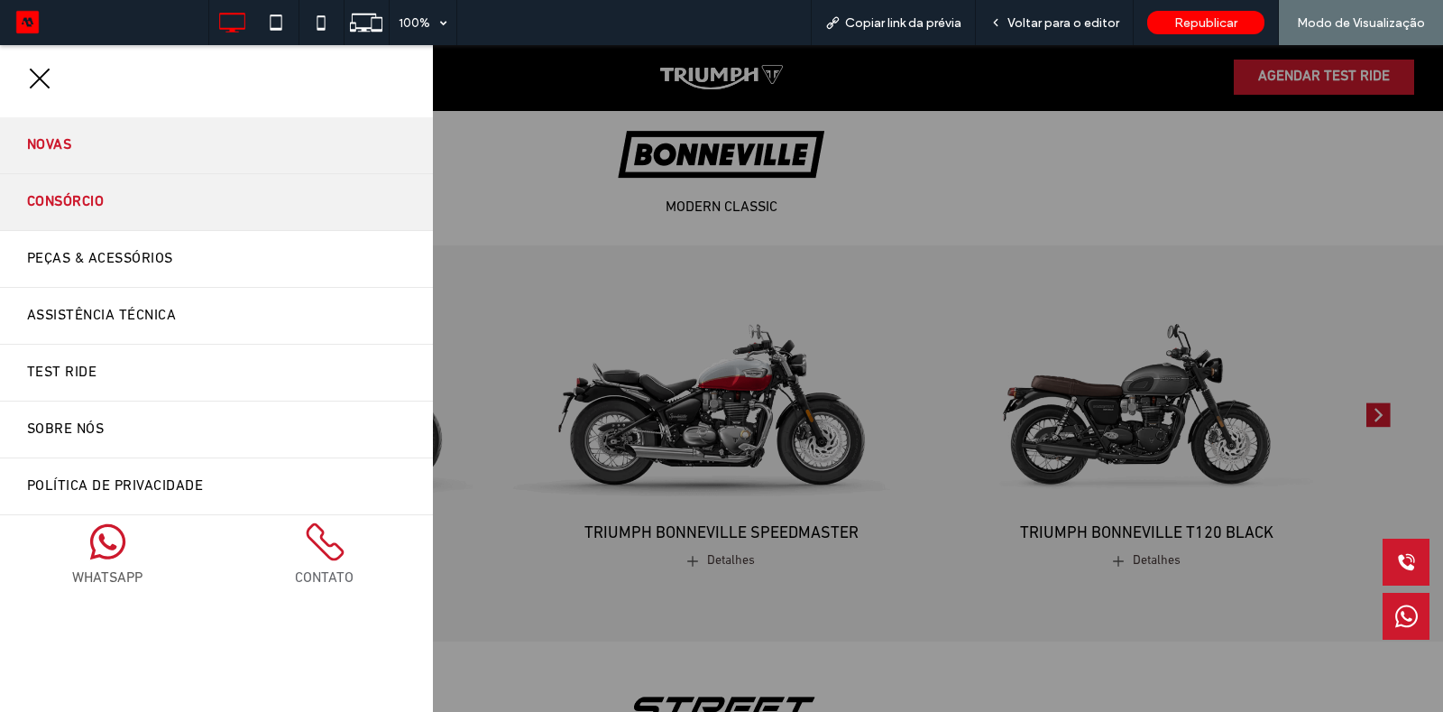
click at [95, 194] on span "Consórcio" at bounding box center [65, 202] width 77 height 29
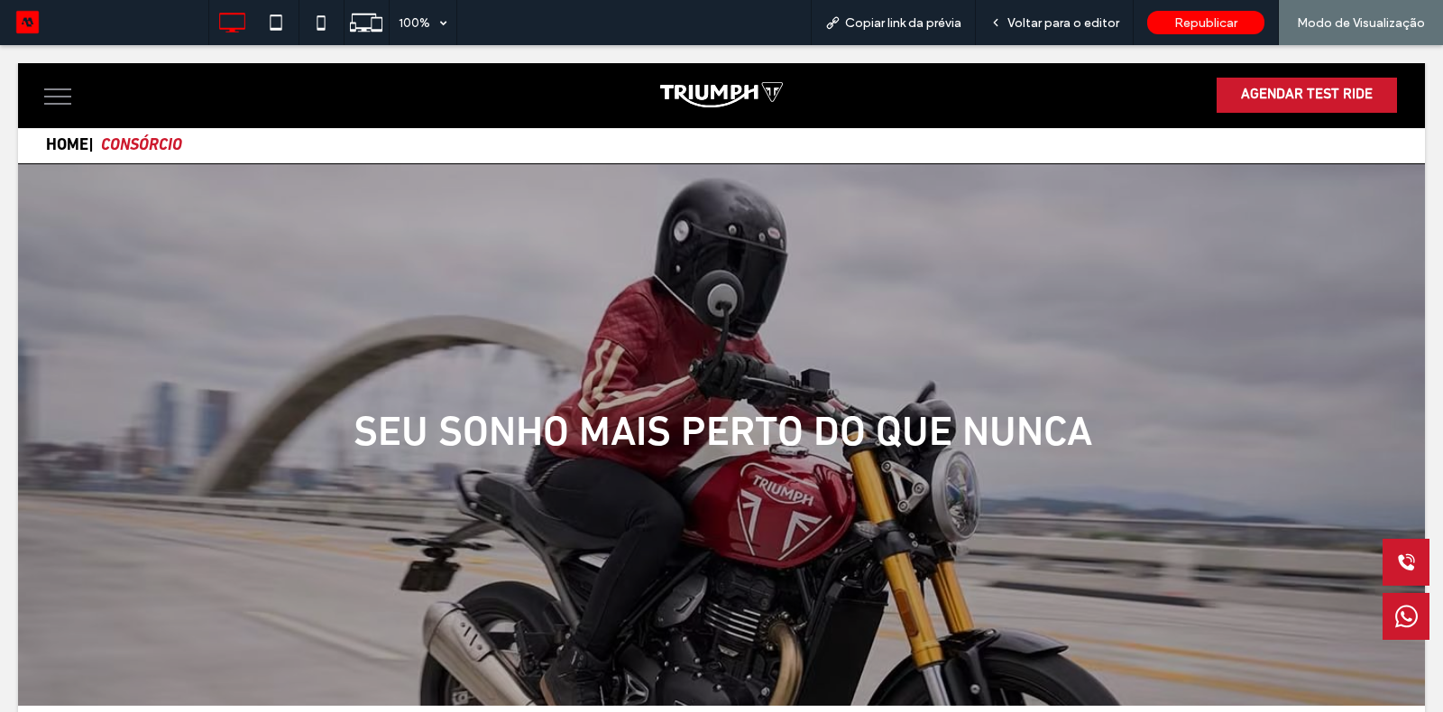
scroll to position [0, 0]
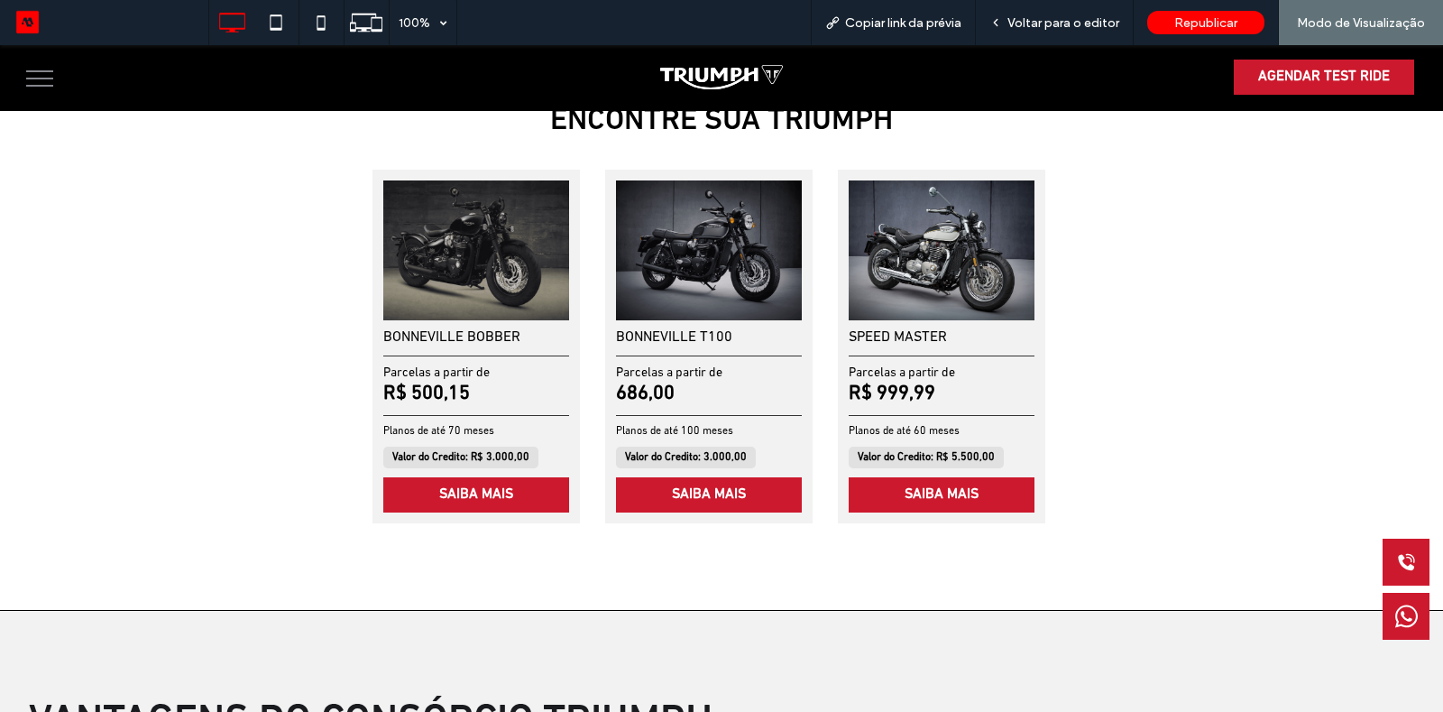
scroll to position [674, 0]
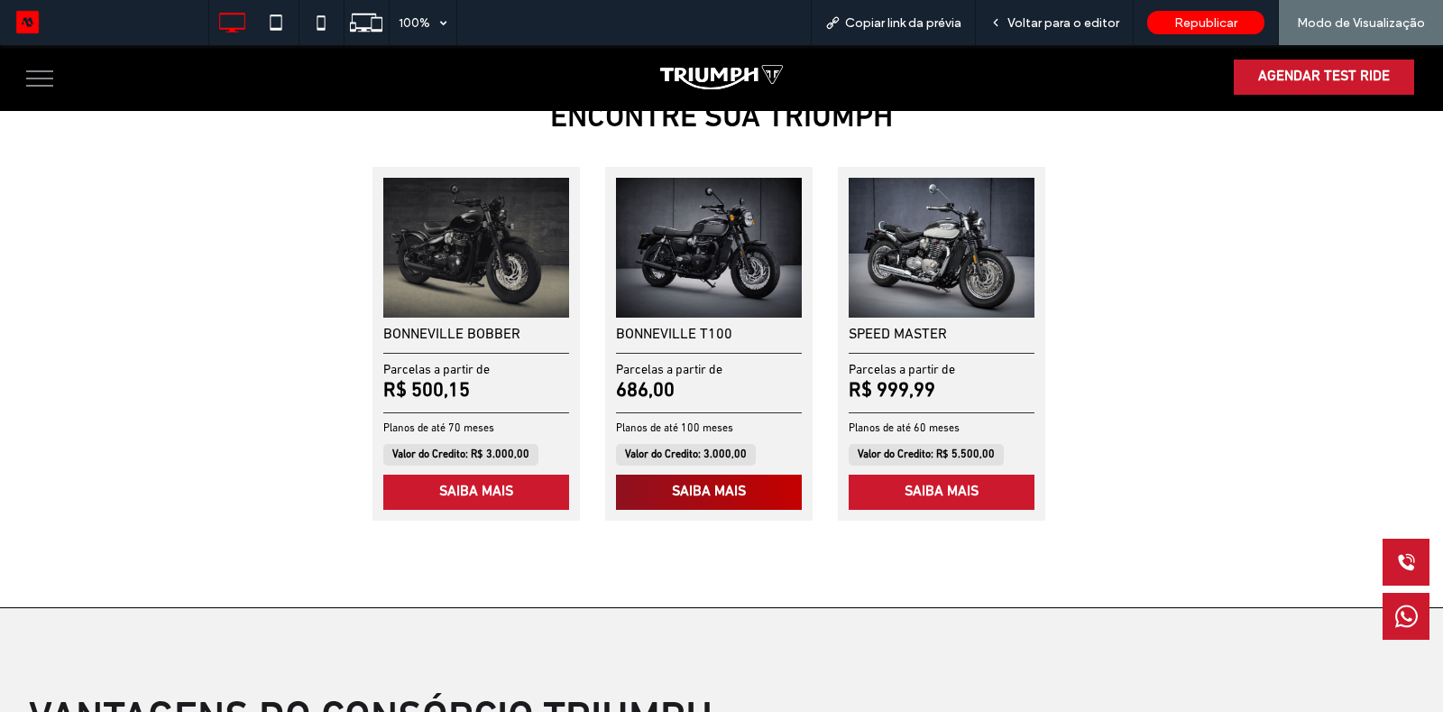
click at [670, 492] on link "SAIBA MAIS" at bounding box center [709, 491] width 186 height 35
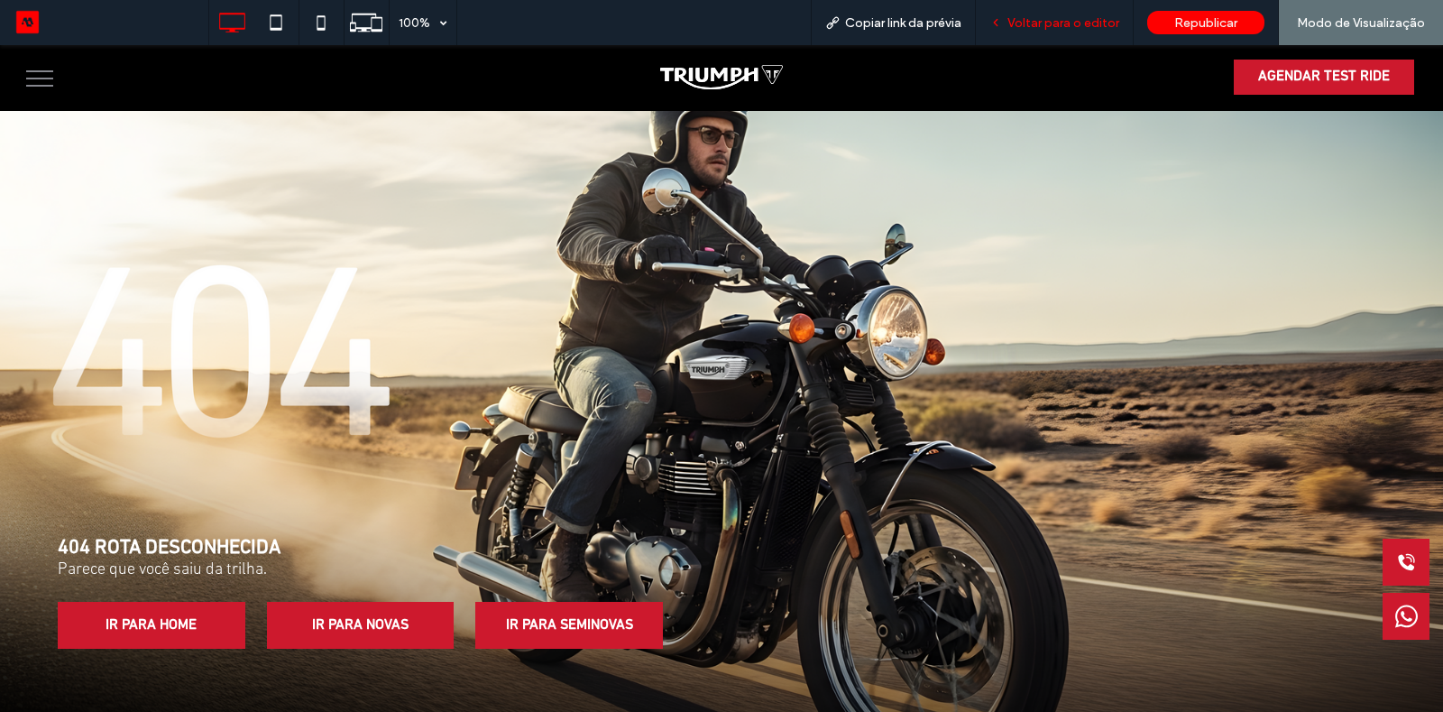
click at [1065, 32] on div "Voltar para o editor" at bounding box center [1055, 22] width 158 height 45
click at [985, 40] on div "Voltar para o editor" at bounding box center [1055, 22] width 158 height 45
click at [1035, 5] on div "Voltar para o editor" at bounding box center [1055, 22] width 158 height 45
click at [1042, 23] on span "Voltar para o editor" at bounding box center [1063, 22] width 112 height 15
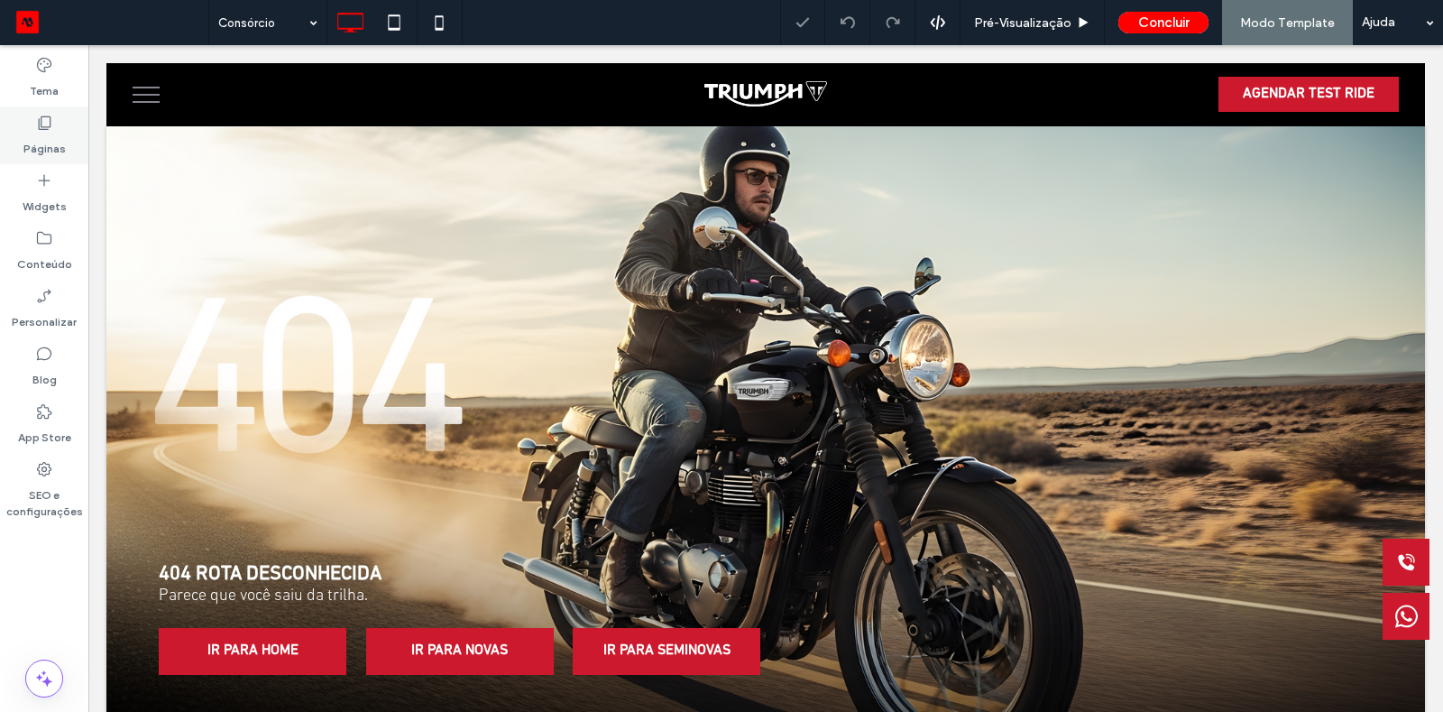
click at [53, 132] on label "Páginas" at bounding box center [44, 144] width 42 height 25
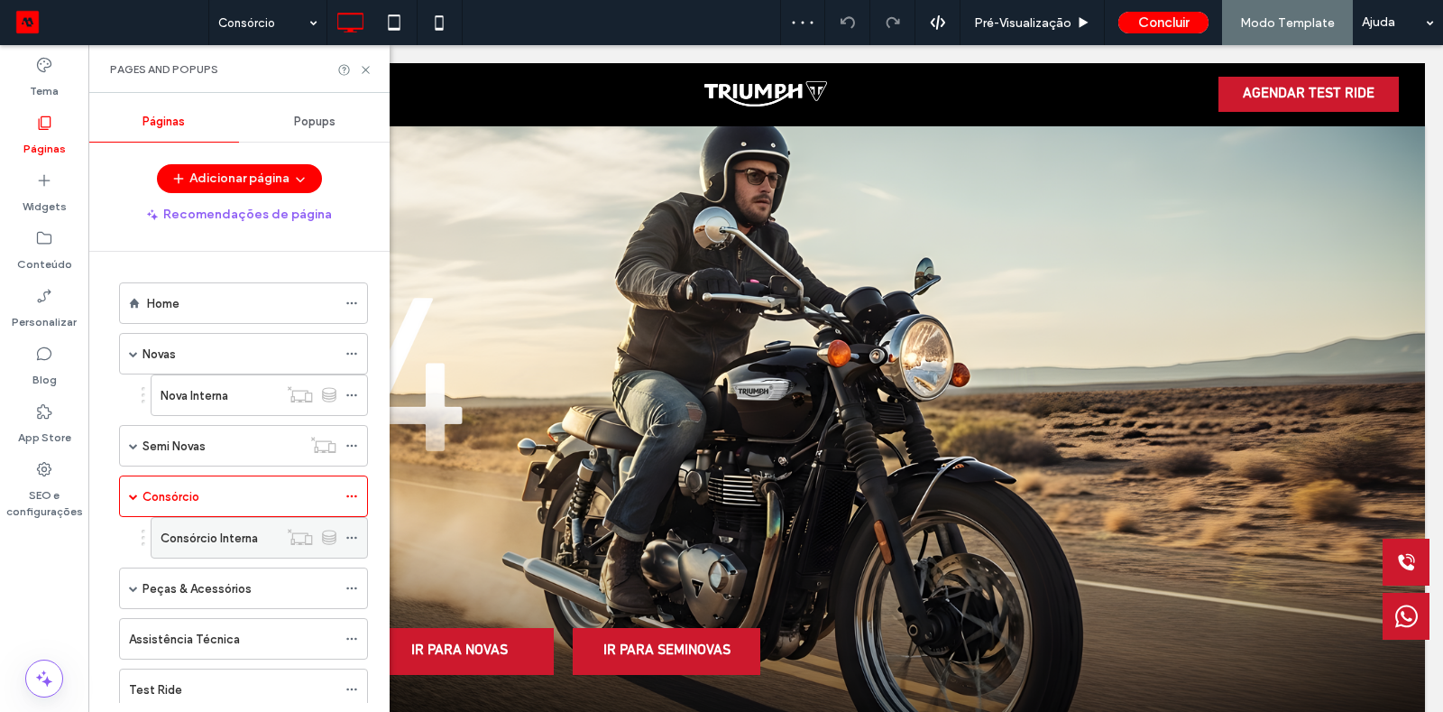
click at [230, 538] on label "Consórcio Interna" at bounding box center [209, 538] width 97 height 32
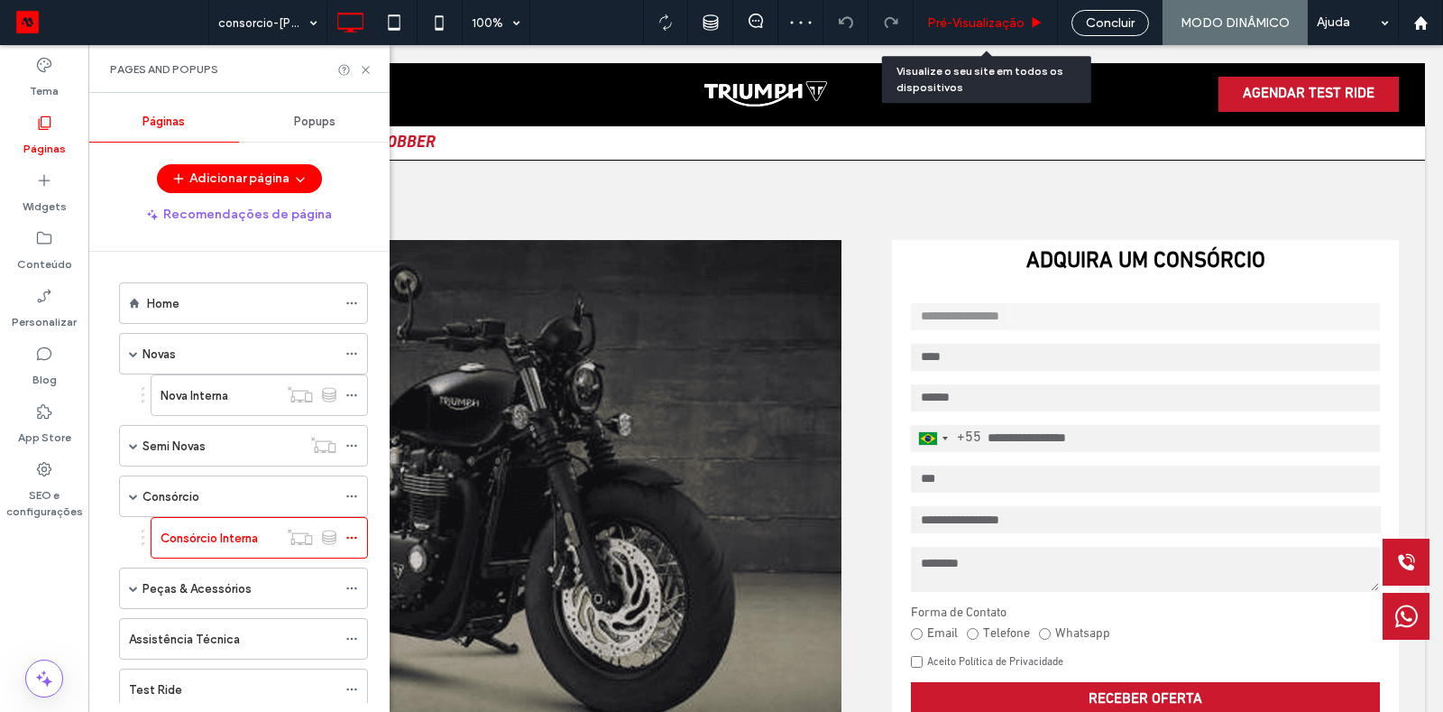
click at [991, 12] on div "Pré-Visualizaçāo" at bounding box center [986, 22] width 144 height 45
click at [1016, 16] on span "Pré-Visualizaçāo" at bounding box center [975, 22] width 97 height 15
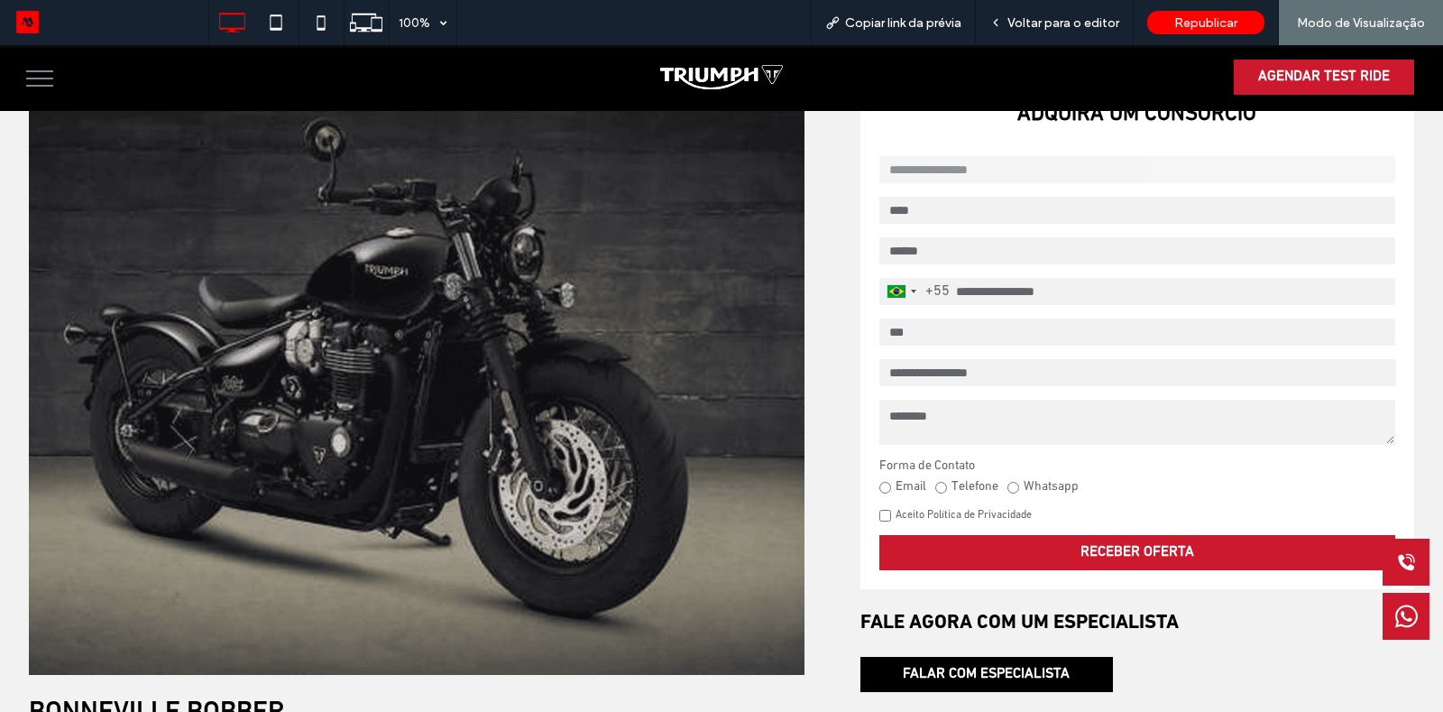
scroll to position [144, 0]
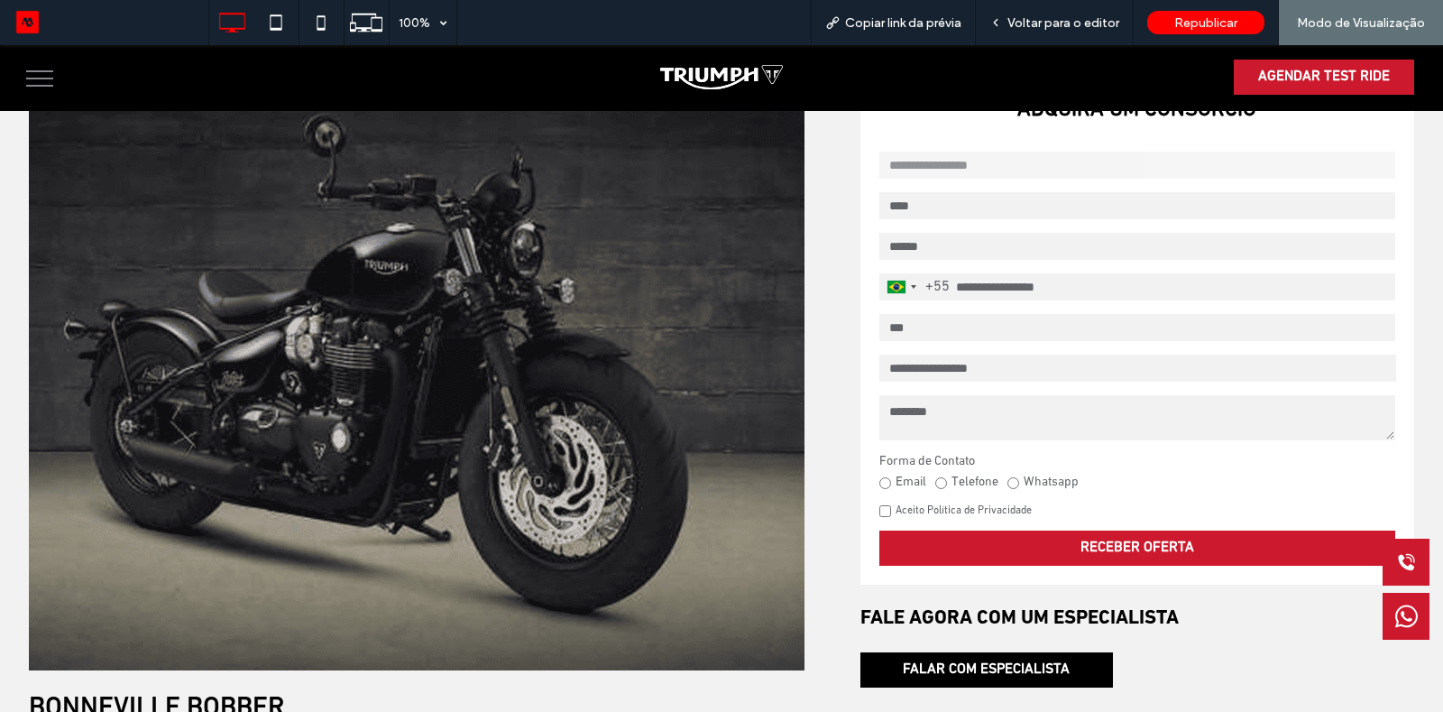
click at [1035, 216] on input "text" at bounding box center [1137, 205] width 516 height 27
type input "*"
click at [879, 530] on button "RECEBER OFERTA" at bounding box center [1137, 547] width 516 height 35
type input "**********"
click at [879, 530] on button "RECEBER OFERTA" at bounding box center [1137, 547] width 516 height 35
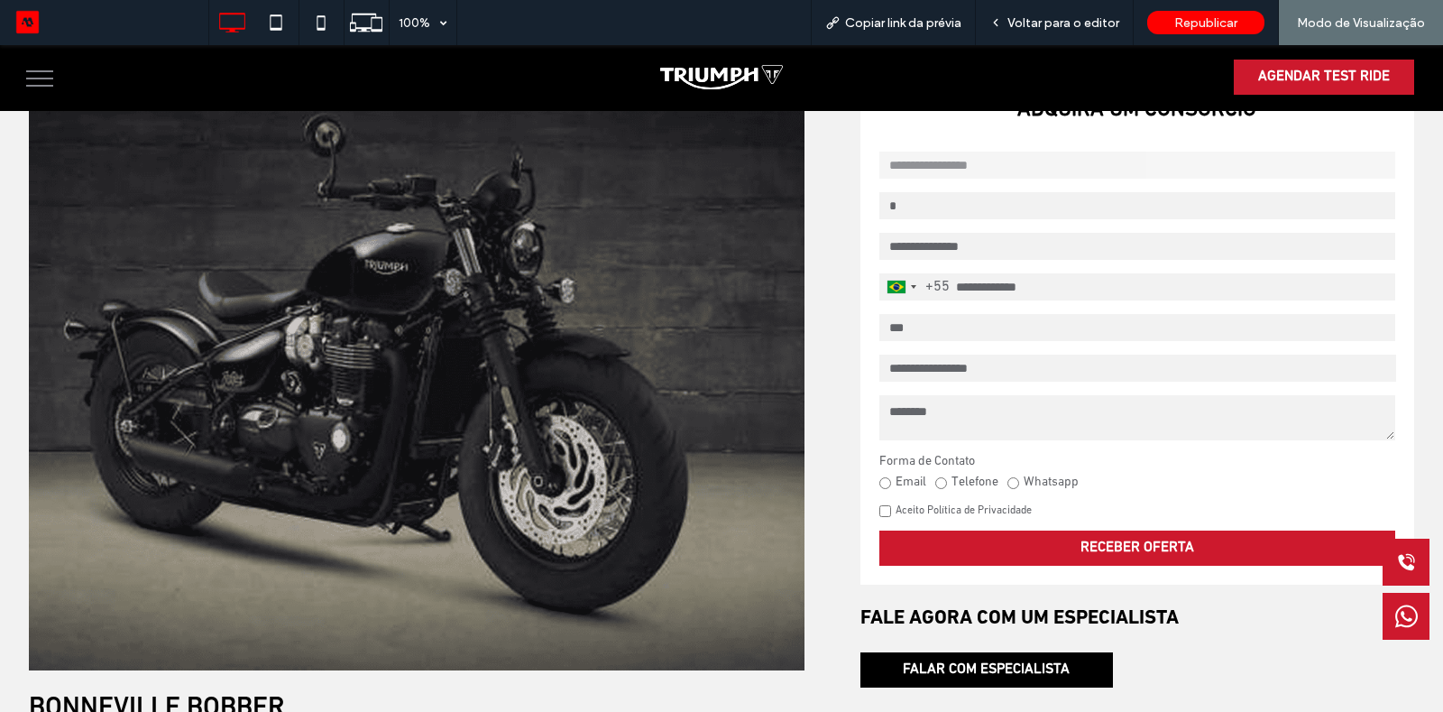
type input "**********"
click at [879, 530] on button "RECEBER OFERTA" at bounding box center [1137, 547] width 516 height 35
type input "**********"
click at [879, 530] on button "RECEBER OFERTA" at bounding box center [1137, 547] width 516 height 35
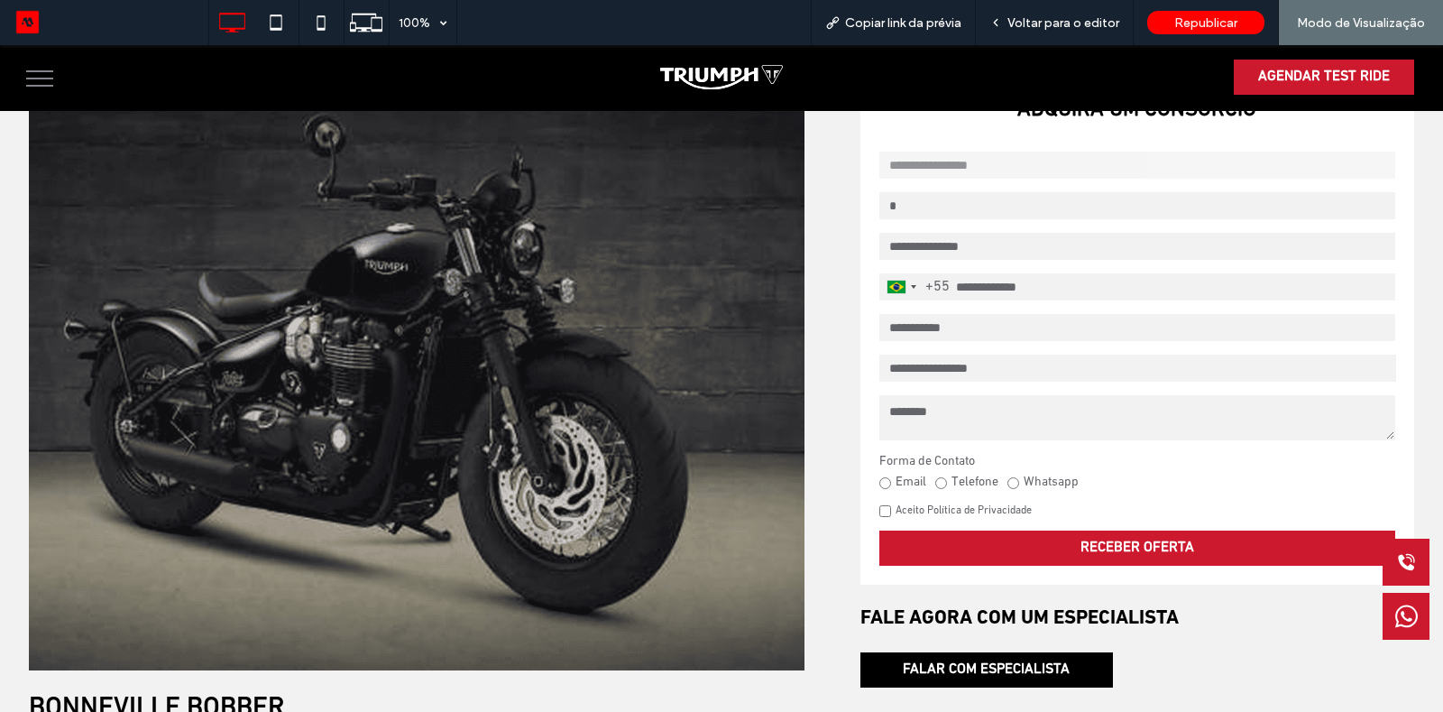
click at [1053, 380] on select "**********" at bounding box center [1137, 367] width 517 height 27
select select "*****"
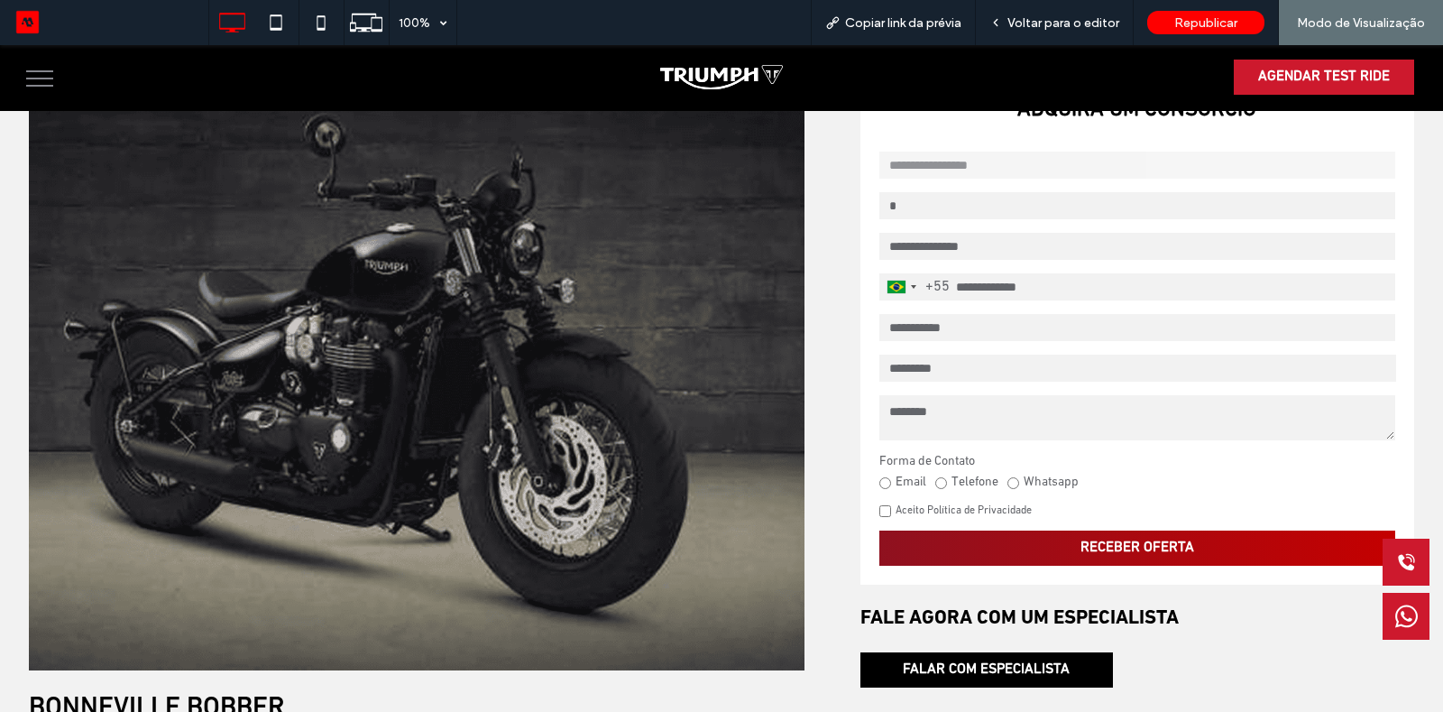
click at [1026, 544] on button "RECEBER OFERTA" at bounding box center [1137, 547] width 516 height 35
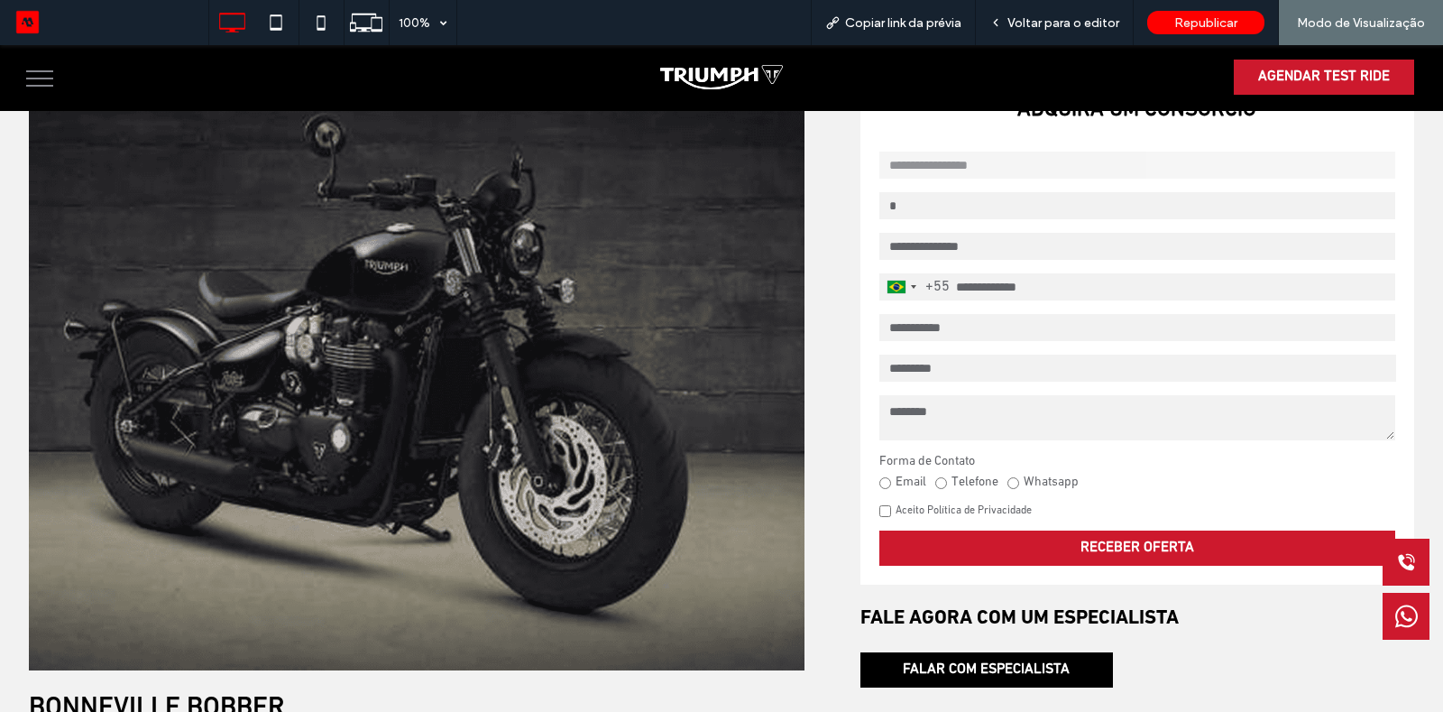
click at [1033, 481] on label "Whatsapp" at bounding box center [1042, 482] width 71 height 16
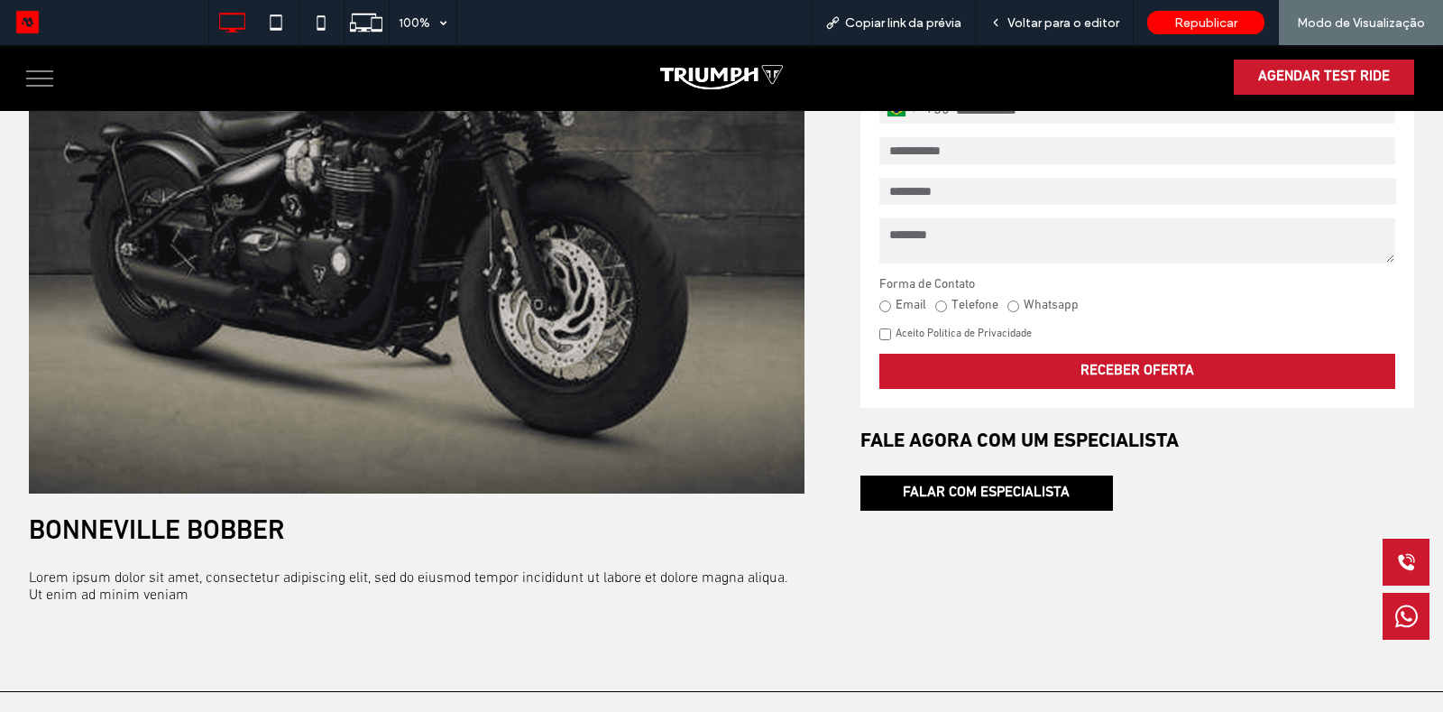
scroll to position [350, 0]
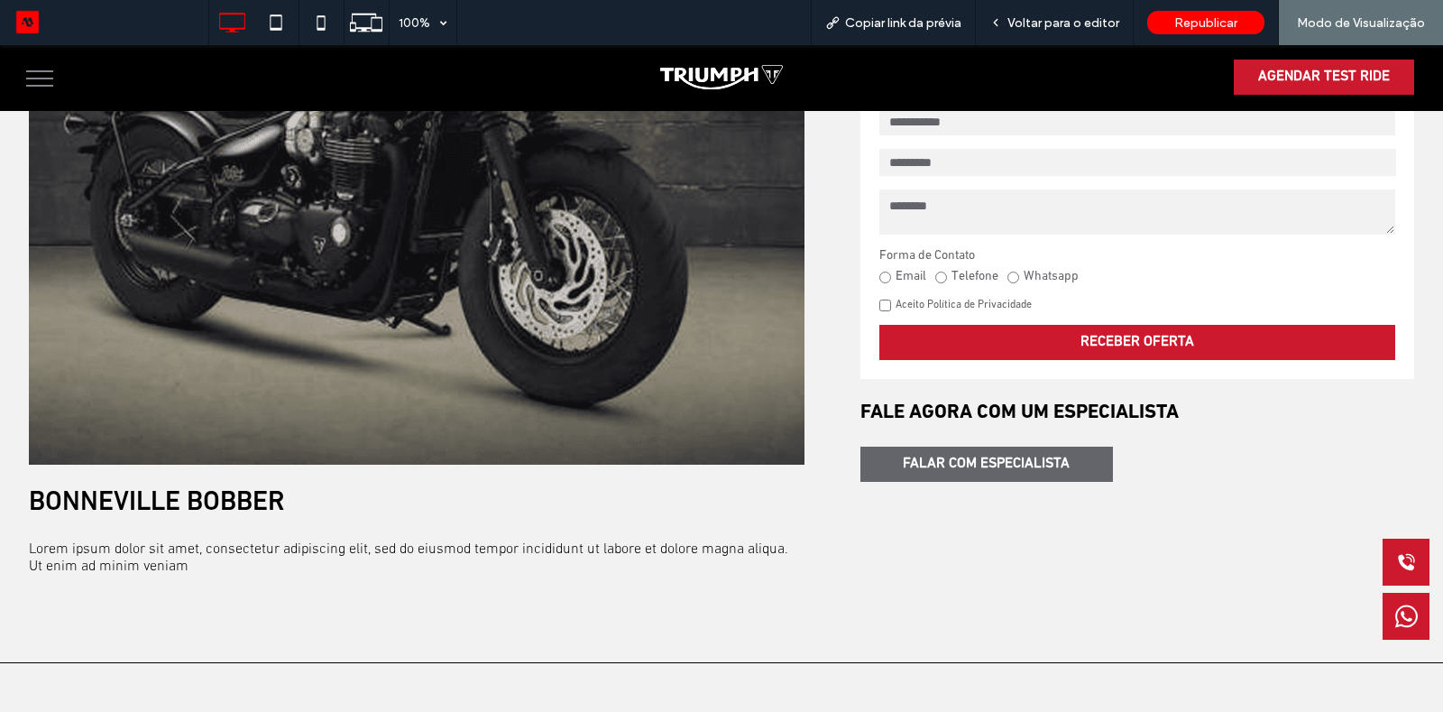
click at [964, 455] on span "FALAR COM ESPECIALISTA" at bounding box center [986, 463] width 167 height 17
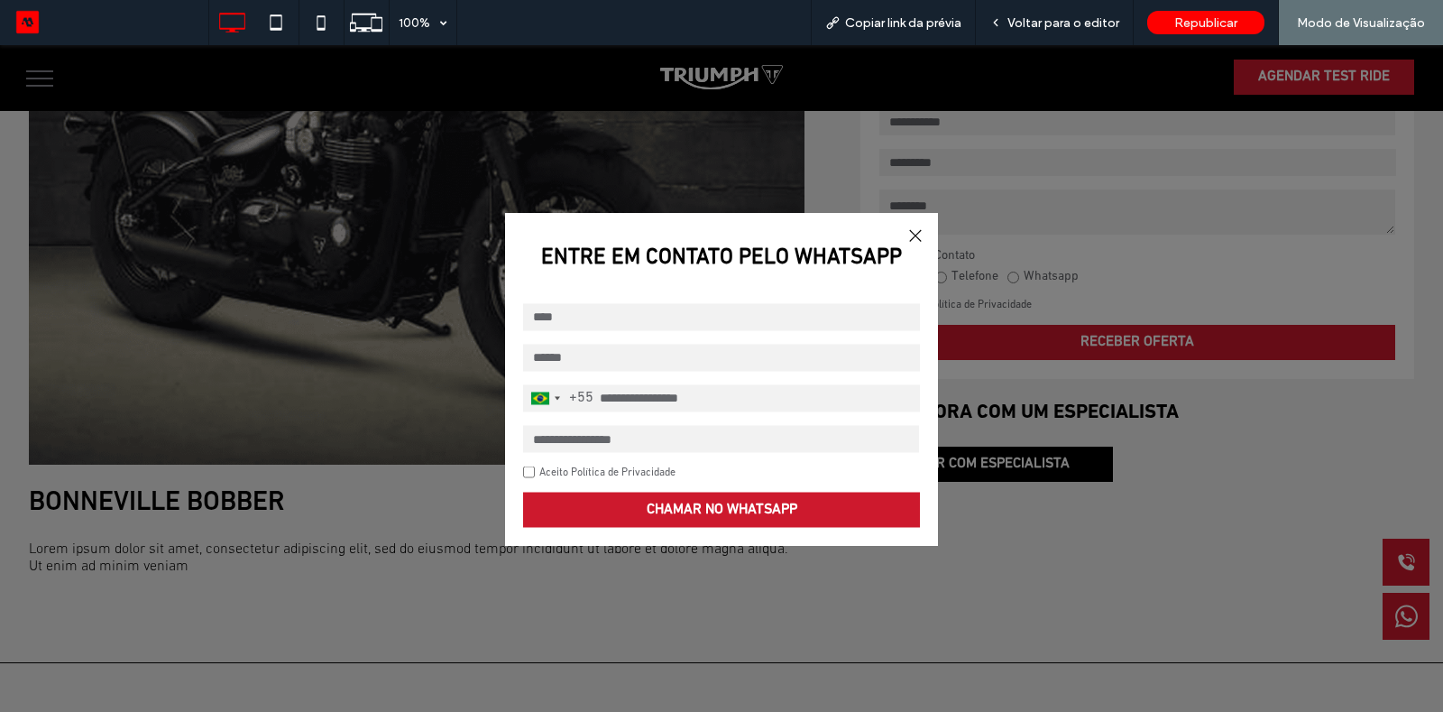
click at [900, 233] on strong "ENTRE EM CONTATO PELO WHATSAPP" at bounding box center [721, 257] width 433 height 55
click at [910, 233] on div at bounding box center [915, 235] width 24 height 24
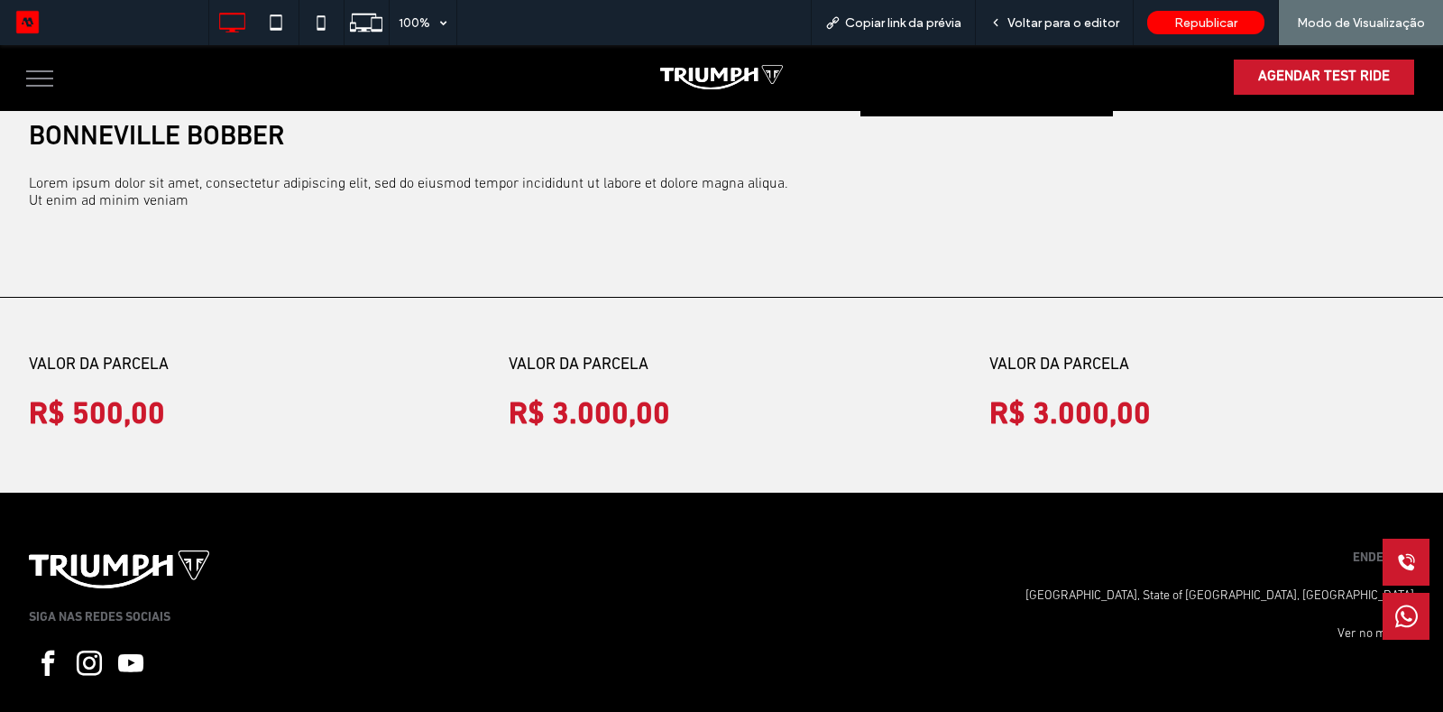
scroll to position [723, 0]
